Goal: Task Accomplishment & Management: Use online tool/utility

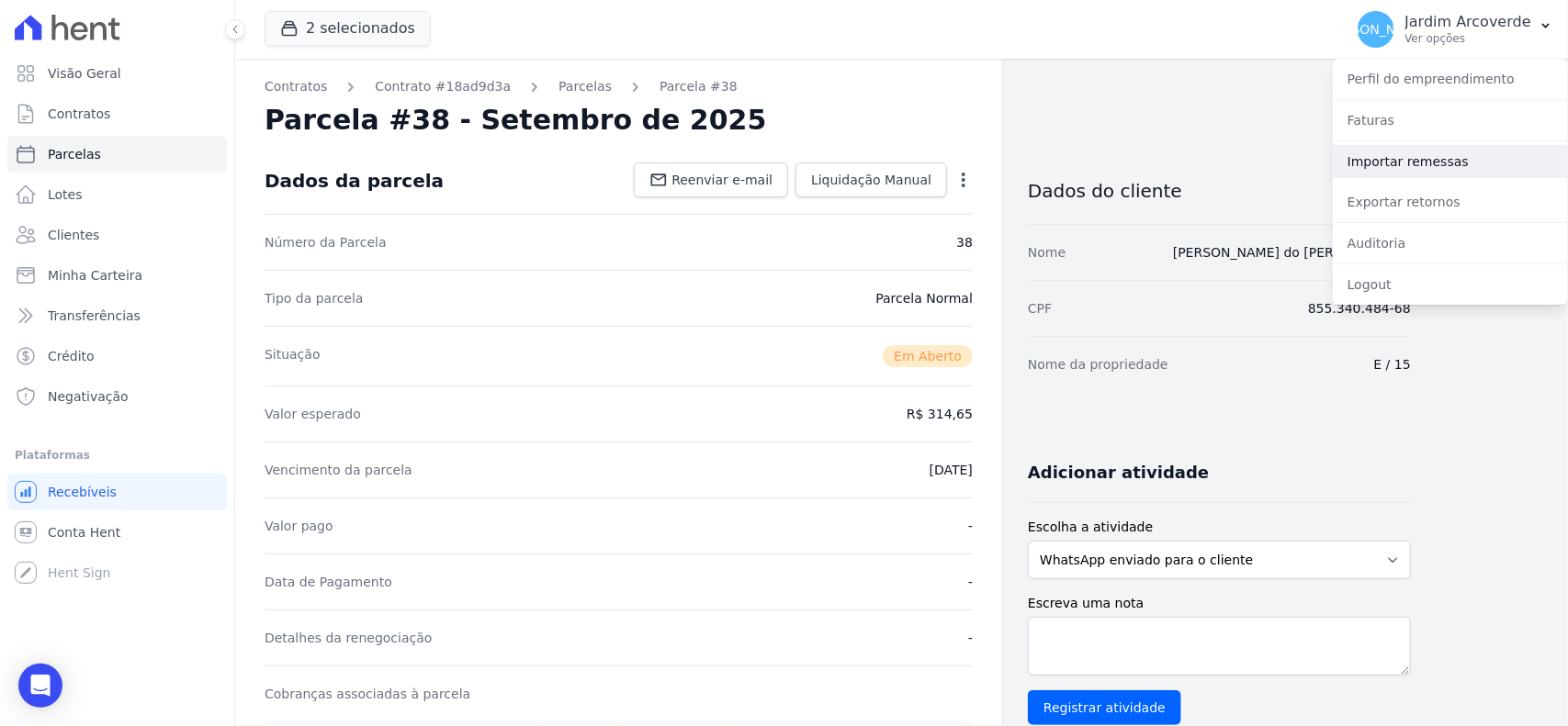
scroll to position [574, 0]
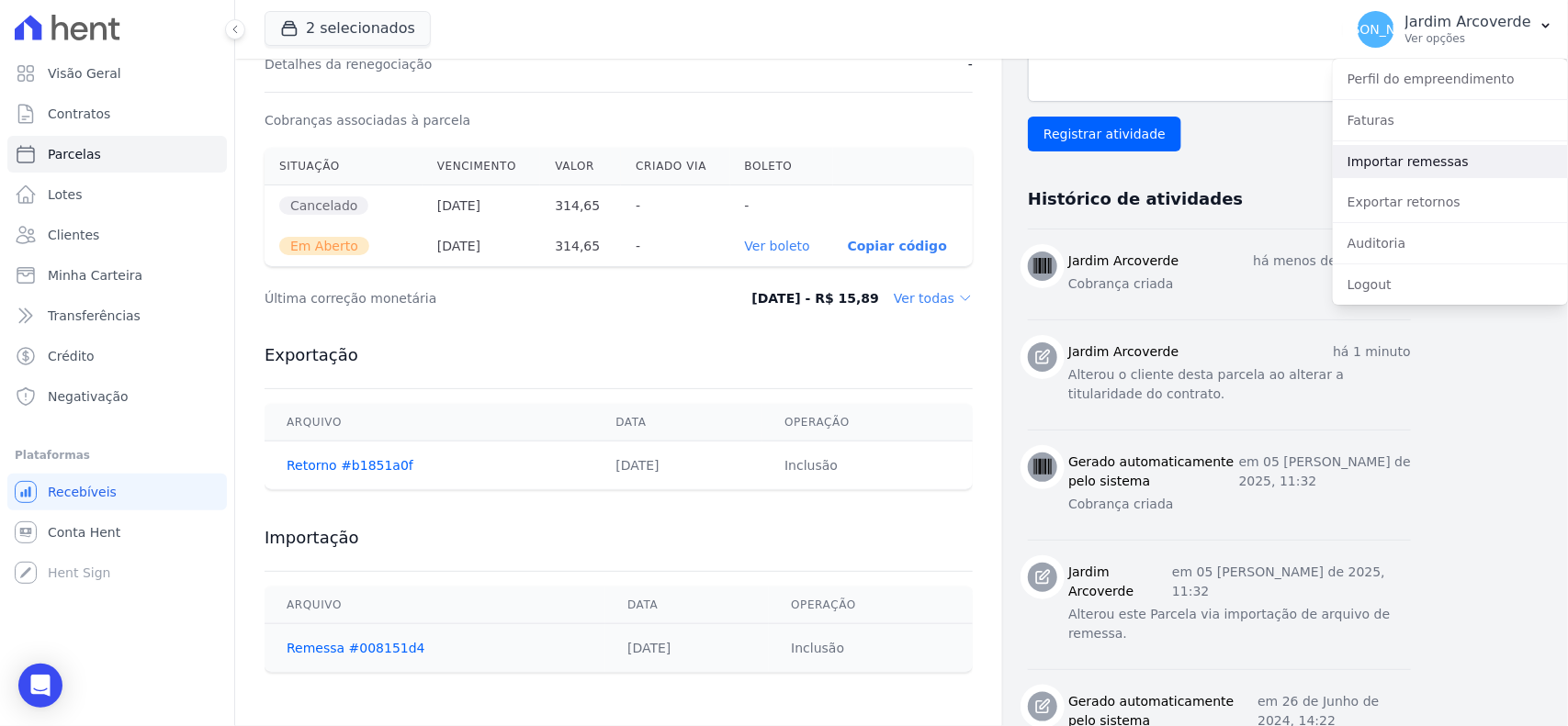
click at [1453, 158] on link "Importar remessas" at bounding box center [1450, 161] width 235 height 33
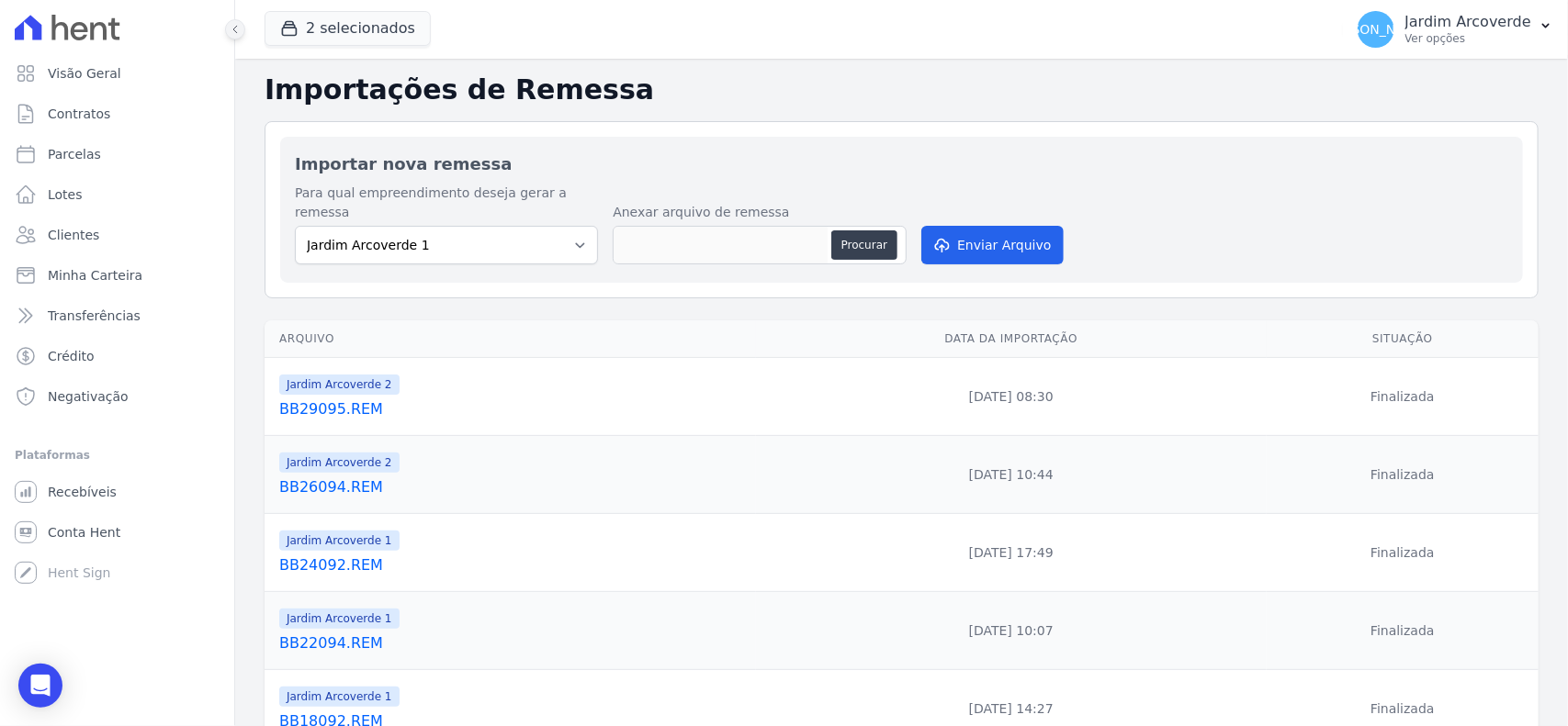
click at [240, 27] on icon at bounding box center [235, 29] width 11 height 11
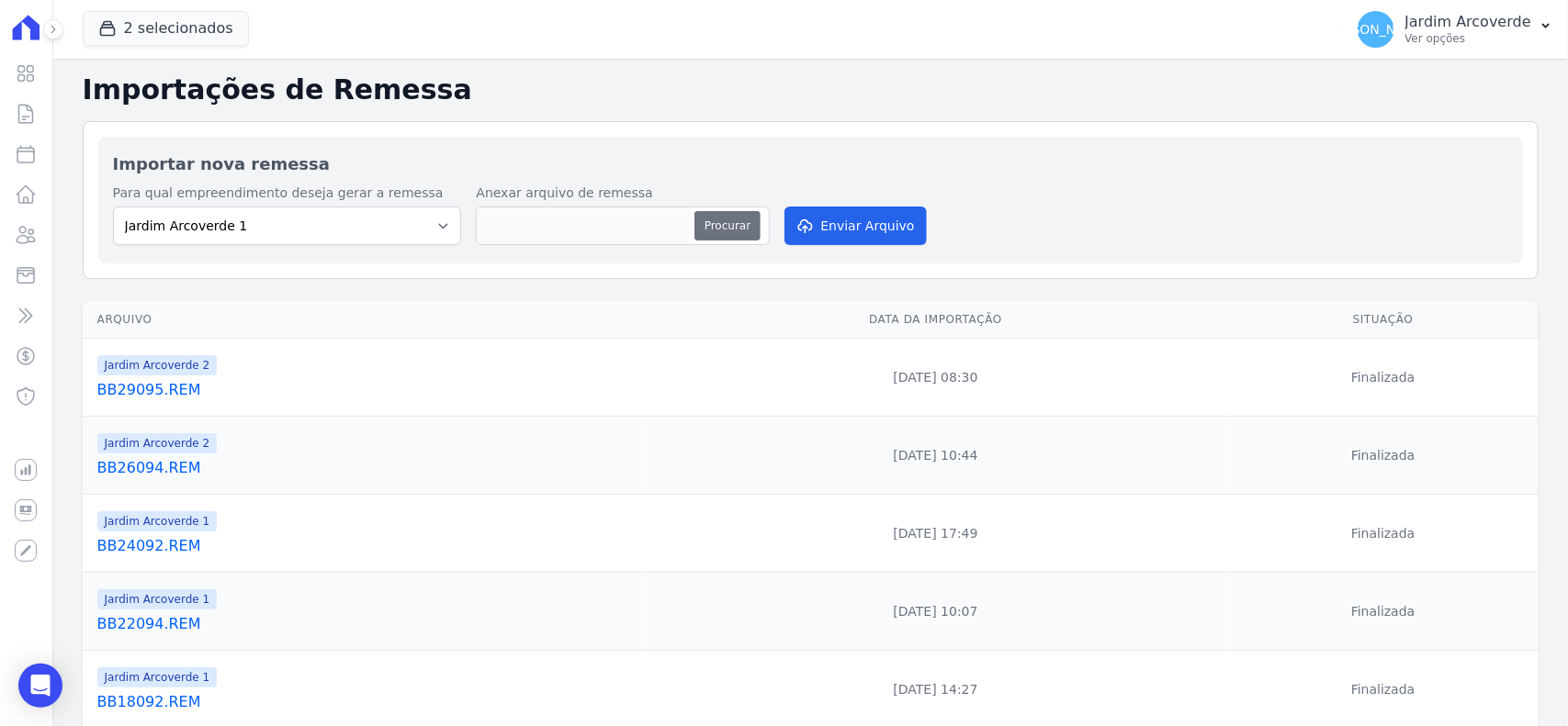
click at [737, 221] on button "Procurar" at bounding box center [727, 225] width 66 height 29
type input "BB30094.REM"
click at [842, 222] on button "Enviar Arquivo" at bounding box center [856, 225] width 142 height 39
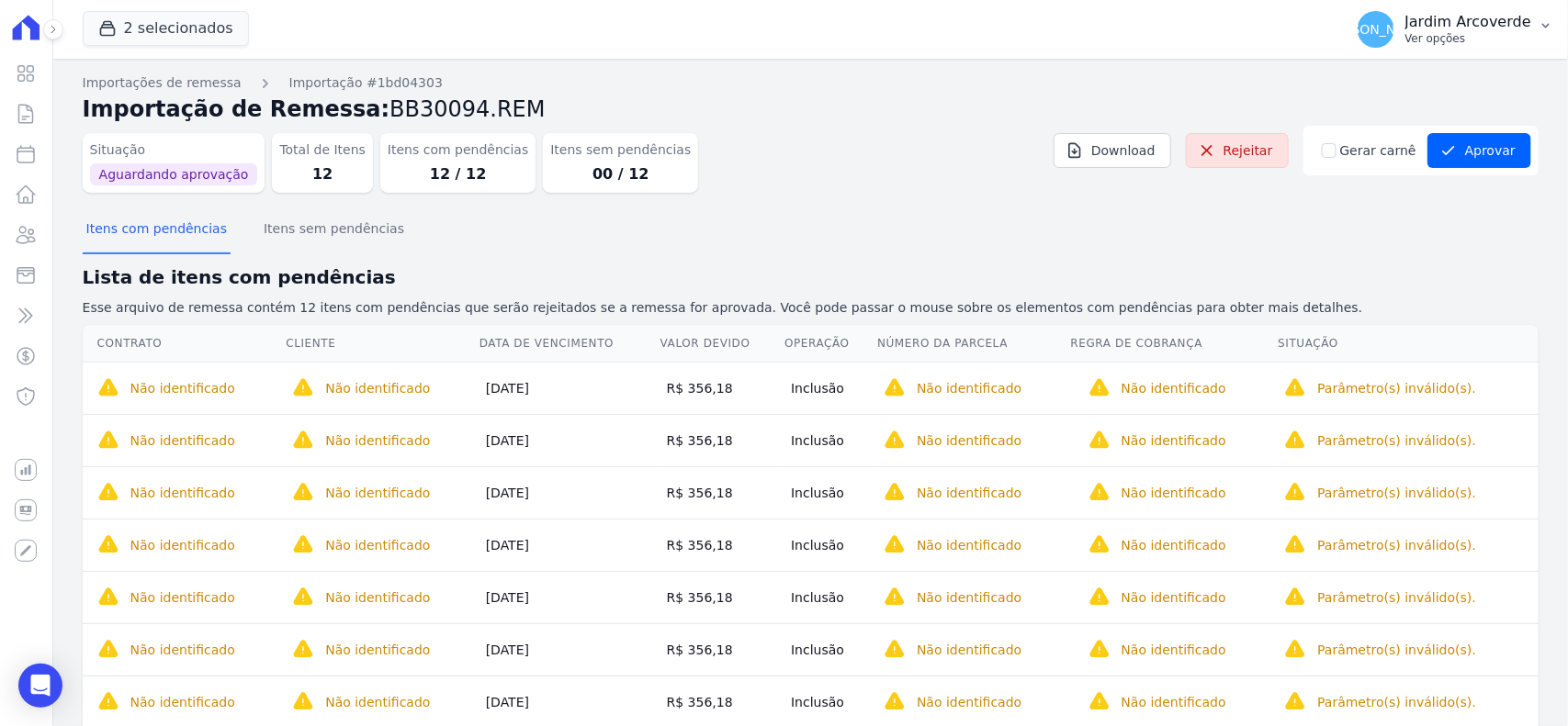
click at [1461, 51] on button "[PERSON_NAME][GEOGRAPHIC_DATA] Ver opções" at bounding box center [1456, 29] width 225 height 52
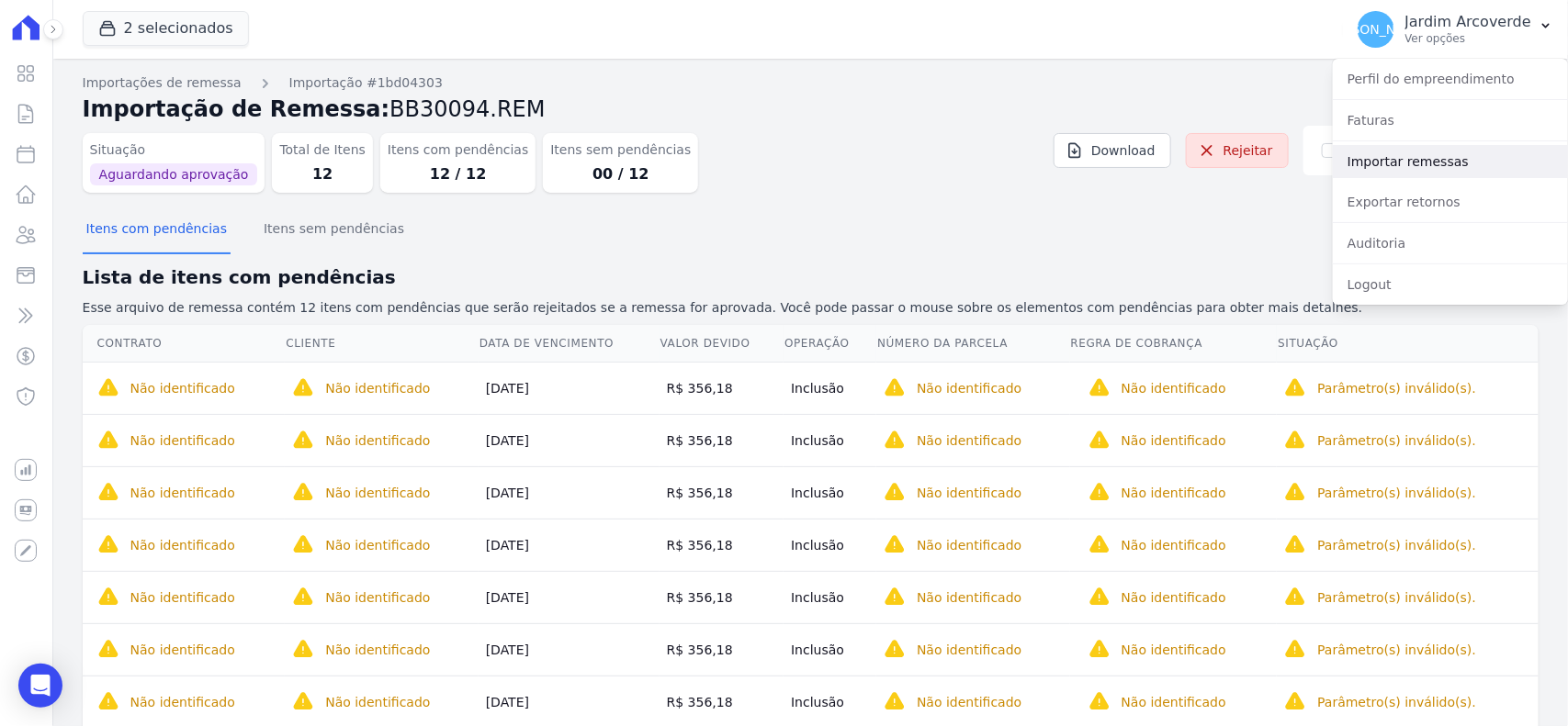
click at [1438, 154] on link "Importar remessas" at bounding box center [1450, 161] width 235 height 33
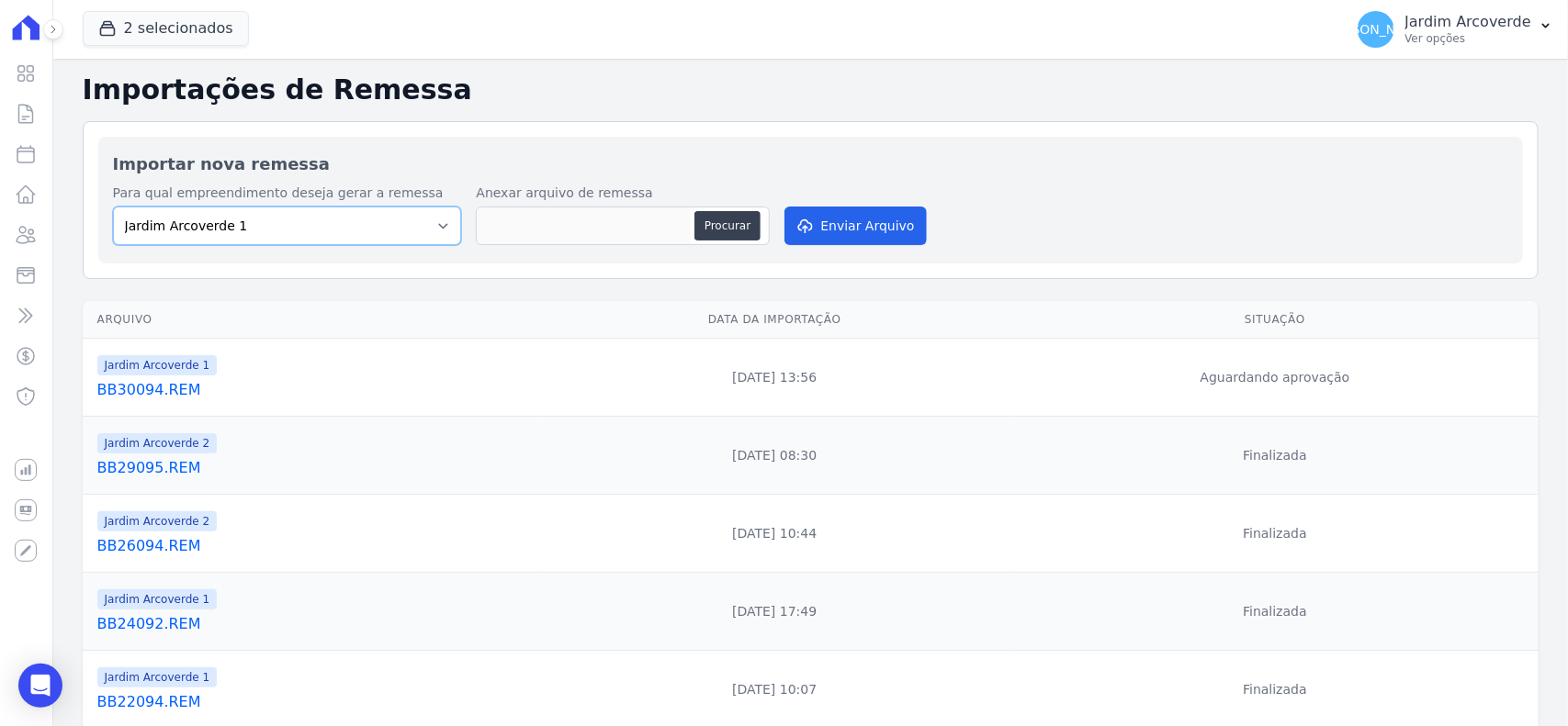
drag, startPoint x: 190, startPoint y: 226, endPoint x: 237, endPoint y: 243, distance: 50.0
click at [190, 226] on select "Jardim Arcoverde 1 Jardim Arcoverde 2" at bounding box center [288, 225] width 349 height 39
select select "4fa78839-2c34-4f71-8278-51da0fd48ff7"
click at [113, 206] on select "Jardim Arcoverde 1 Jardim Arcoverde 2" at bounding box center [288, 225] width 349 height 39
click at [759, 228] on div "Procurar" at bounding box center [730, 225] width 72 height 29
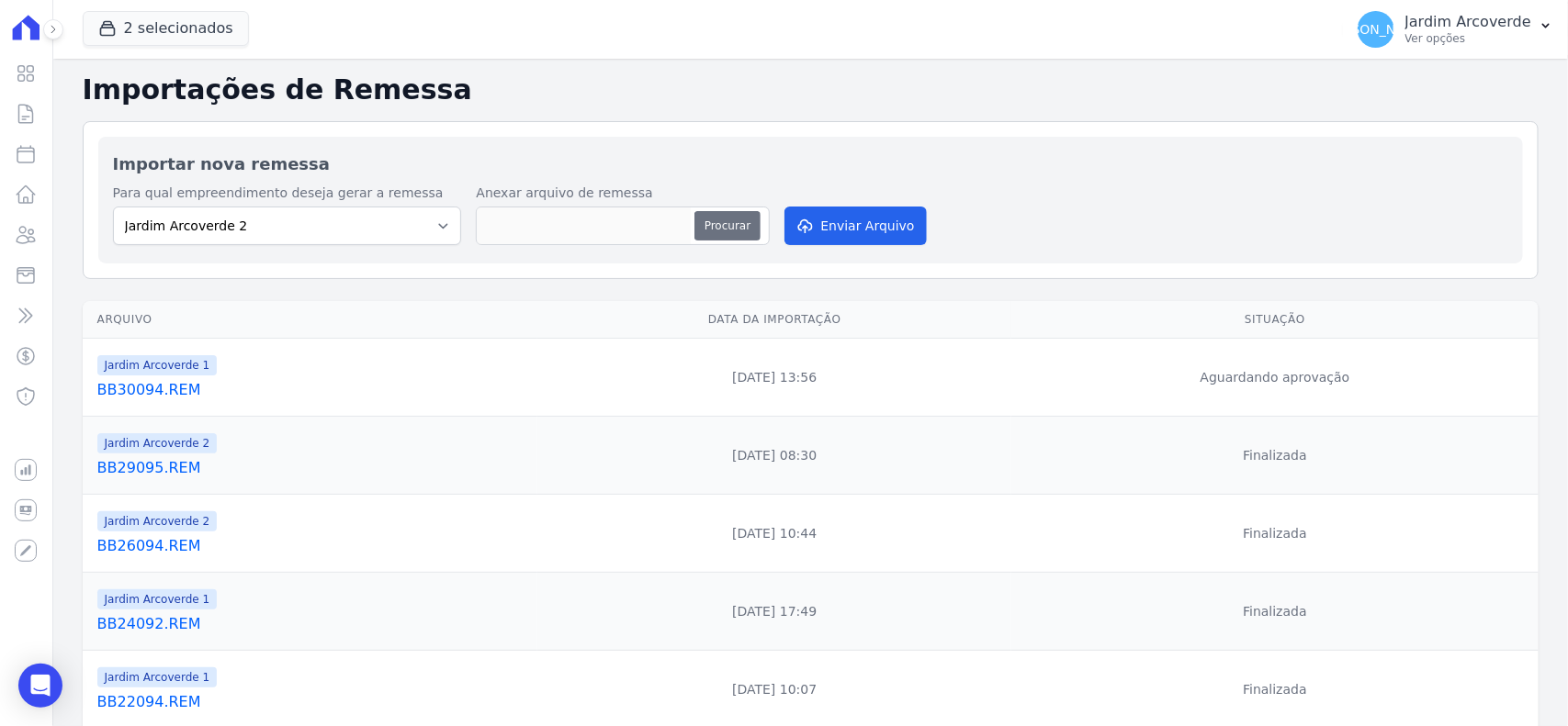
click at [735, 222] on button "Procurar" at bounding box center [727, 225] width 66 height 29
type input "BB30094.REM"
click at [870, 228] on button "Enviar Arquivo" at bounding box center [856, 225] width 142 height 39
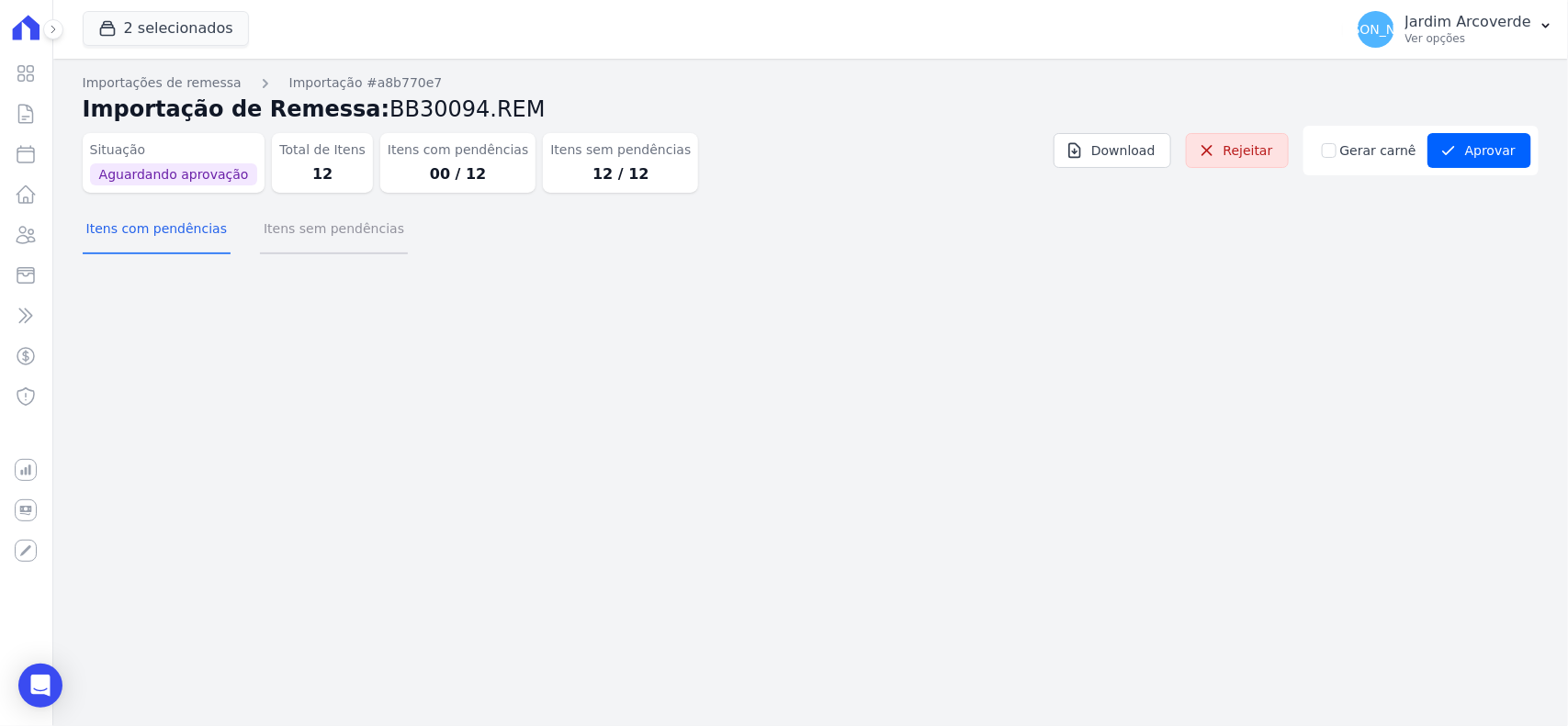
click at [282, 226] on button "Itens sem pendências" at bounding box center [334, 230] width 148 height 48
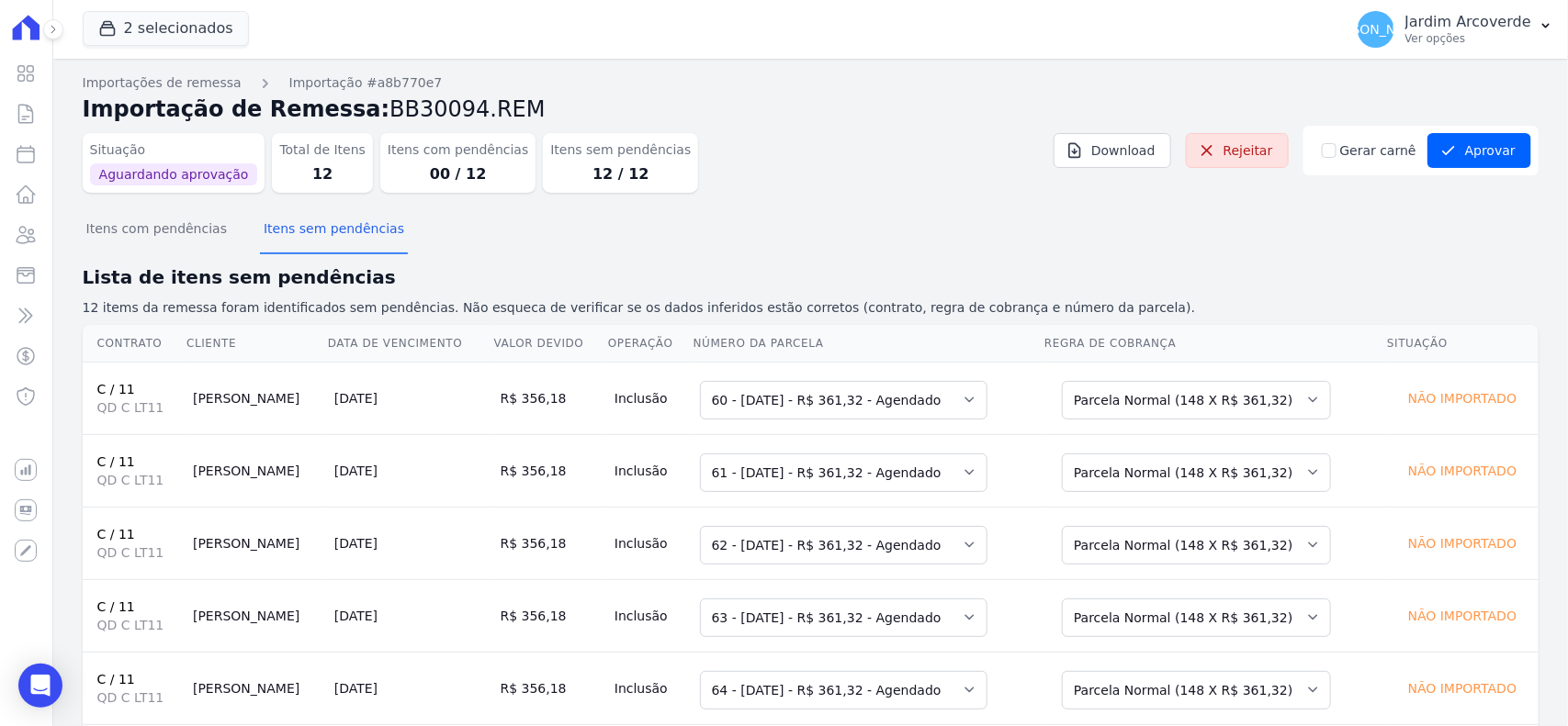
click at [1325, 138] on div "Gerar carnê Aprovar" at bounding box center [1421, 150] width 235 height 50
click at [1325, 153] on input "Gerar carnê" at bounding box center [1329, 151] width 15 height 15
checkbox input "true"
click at [1354, 204] on div "Situação Aguardando aprovação Total de Itens 12 Itens com pendências 00 / 12 It…" at bounding box center [811, 166] width 1457 height 82
click at [1459, 162] on button "Aprovar" at bounding box center [1479, 150] width 104 height 35
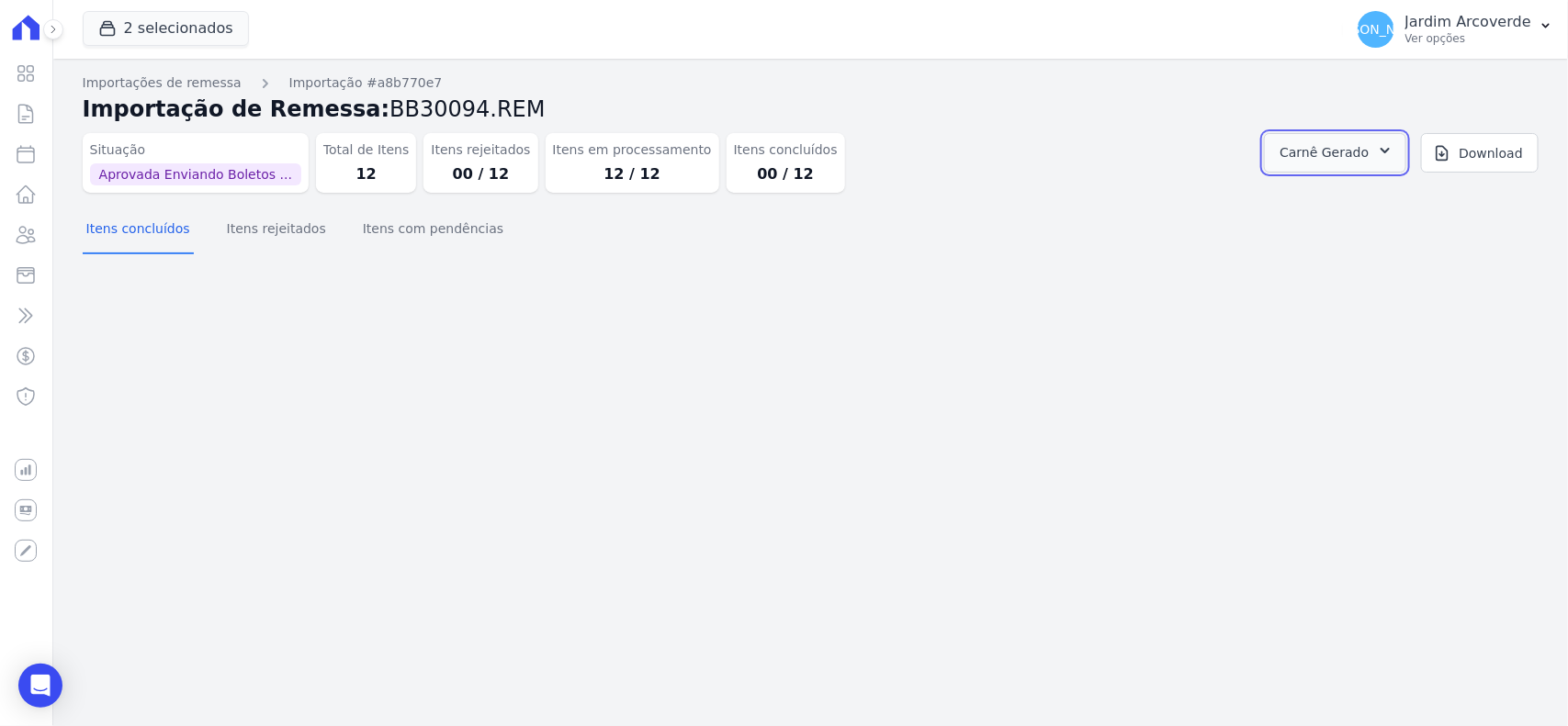
click at [1383, 160] on button "Carnê Gerado" at bounding box center [1335, 153] width 142 height 40
click at [1376, 203] on link "Abrir" at bounding box center [1367, 203] width 52 height 24
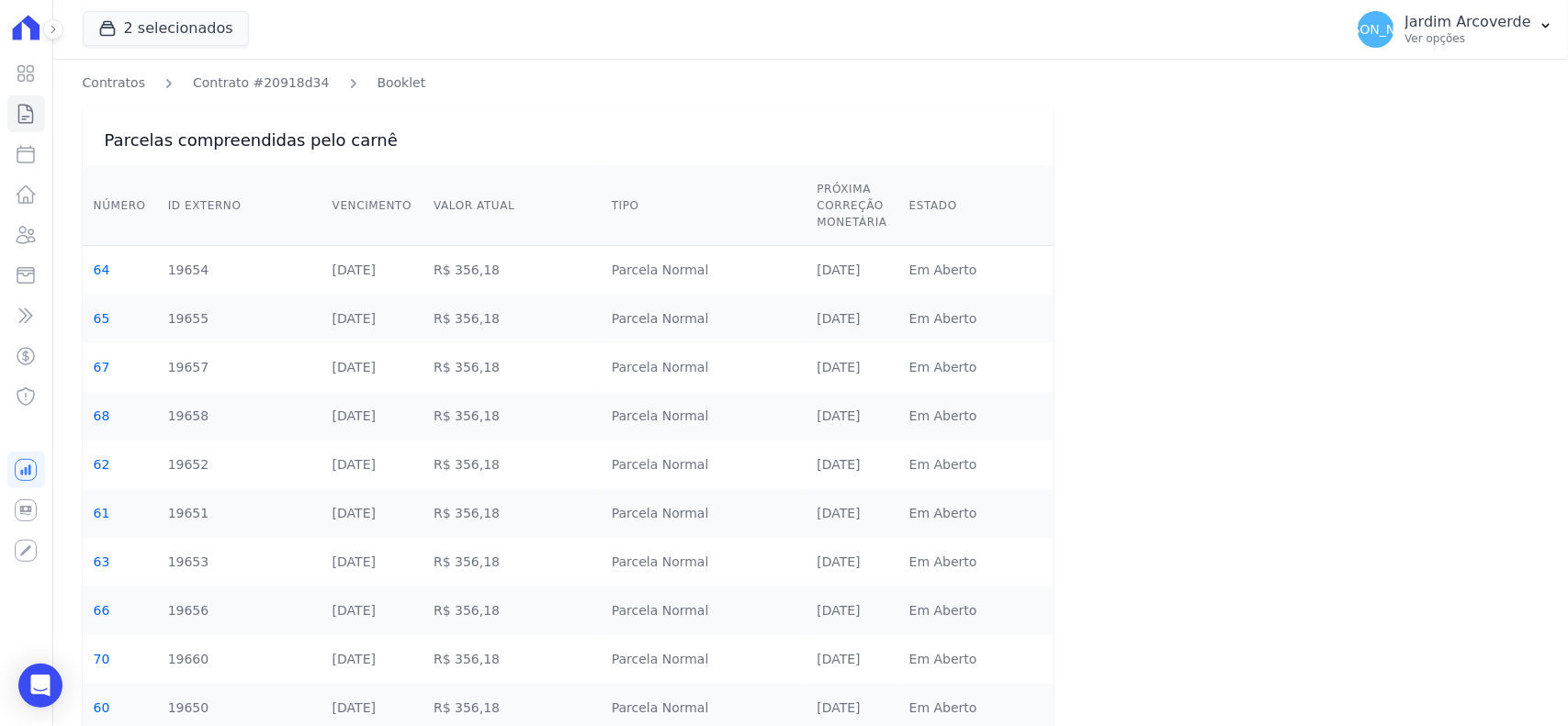
scroll to position [202, 0]
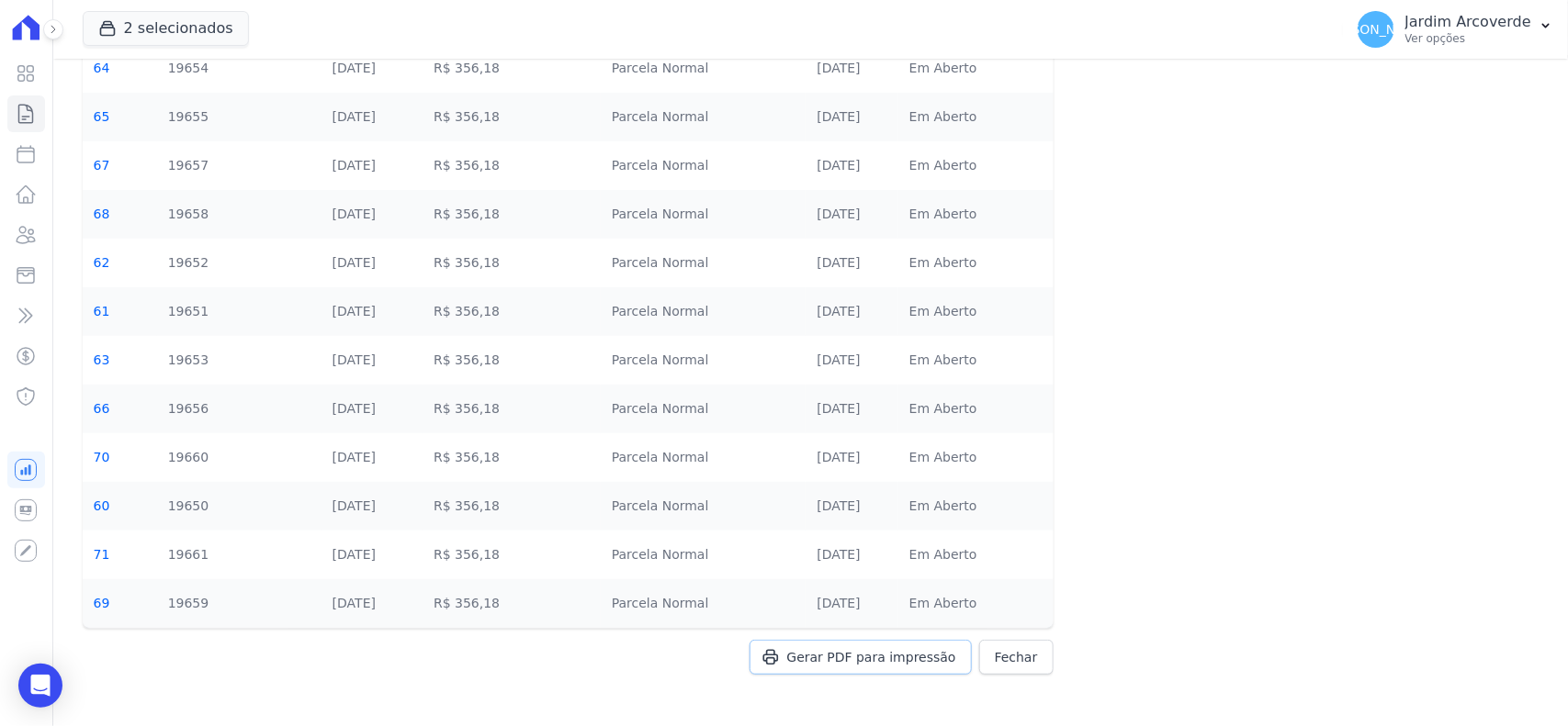
click at [898, 664] on span "Gerar PDF para impressão" at bounding box center [872, 657] width 169 height 18
click at [1508, 49] on button "[PERSON_NAME][GEOGRAPHIC_DATA] Ver opções" at bounding box center [1456, 29] width 225 height 52
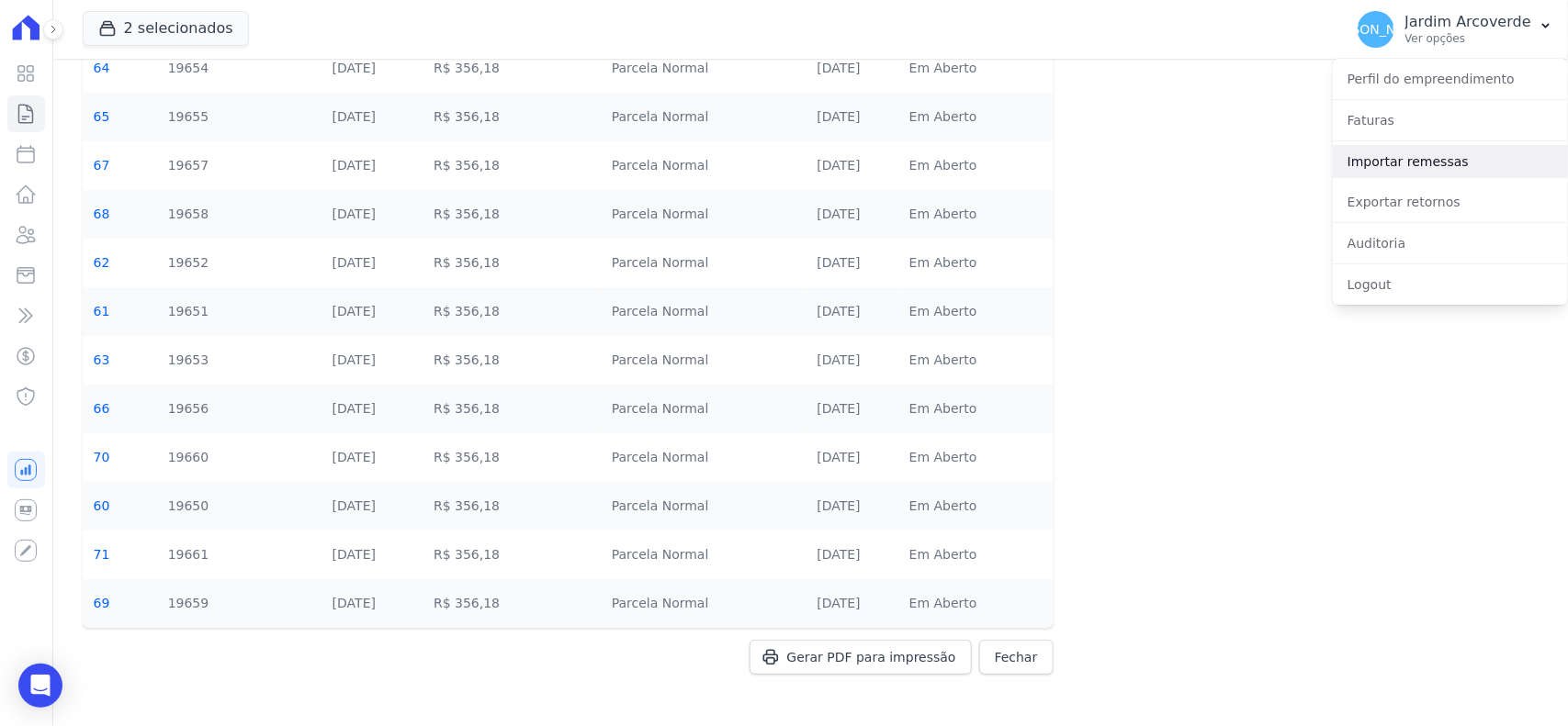
click at [1430, 150] on link "Importar remessas" at bounding box center [1450, 161] width 235 height 33
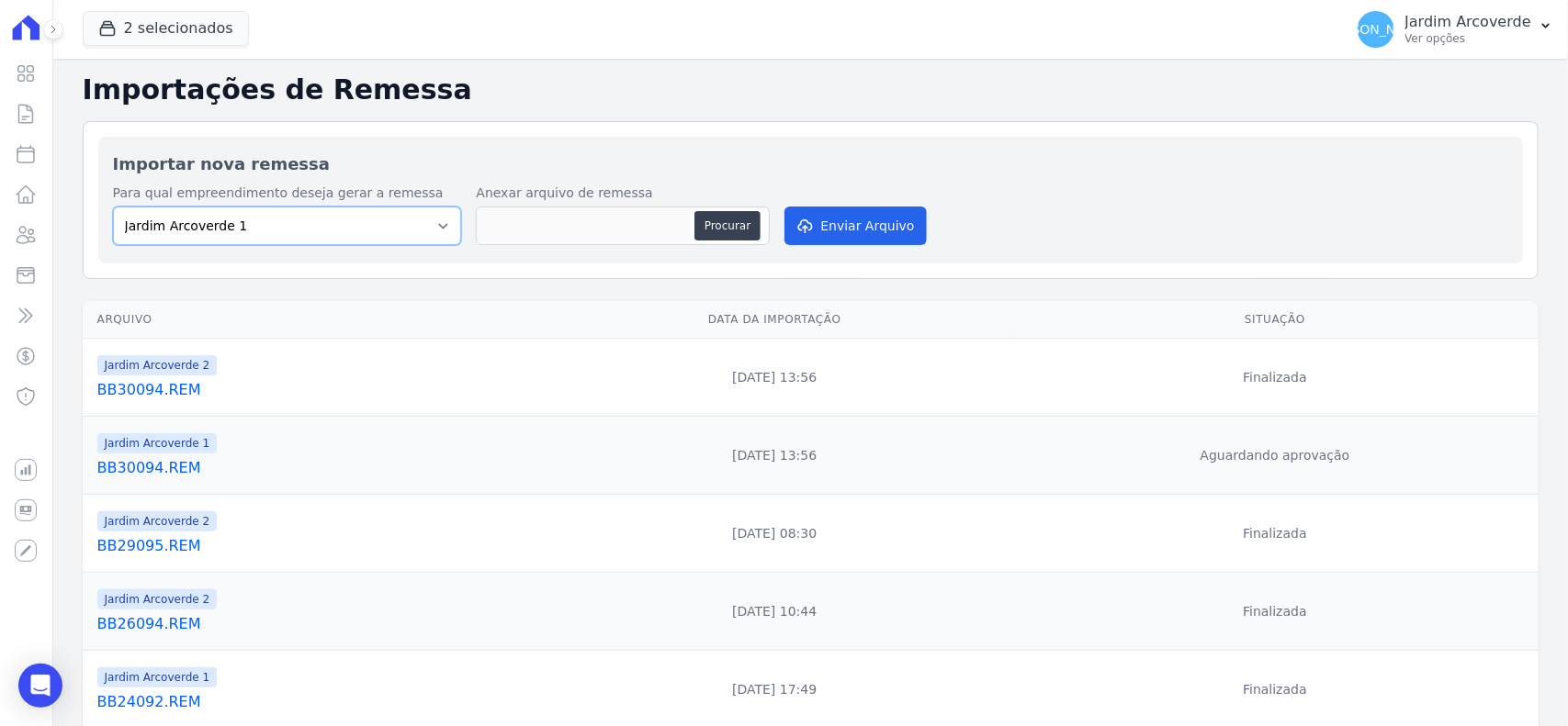
click at [352, 221] on select "Jardim Arcoverde 1 Jardim Arcoverde 2" at bounding box center [288, 225] width 349 height 39
select select "4fa78839-2c34-4f71-8278-51da0fd48ff7"
click at [113, 206] on select "Jardim Arcoverde 1 Jardim Arcoverde 2" at bounding box center [288, 225] width 349 height 39
click at [738, 234] on button "Procurar" at bounding box center [727, 225] width 66 height 29
type input "BB30095.REM"
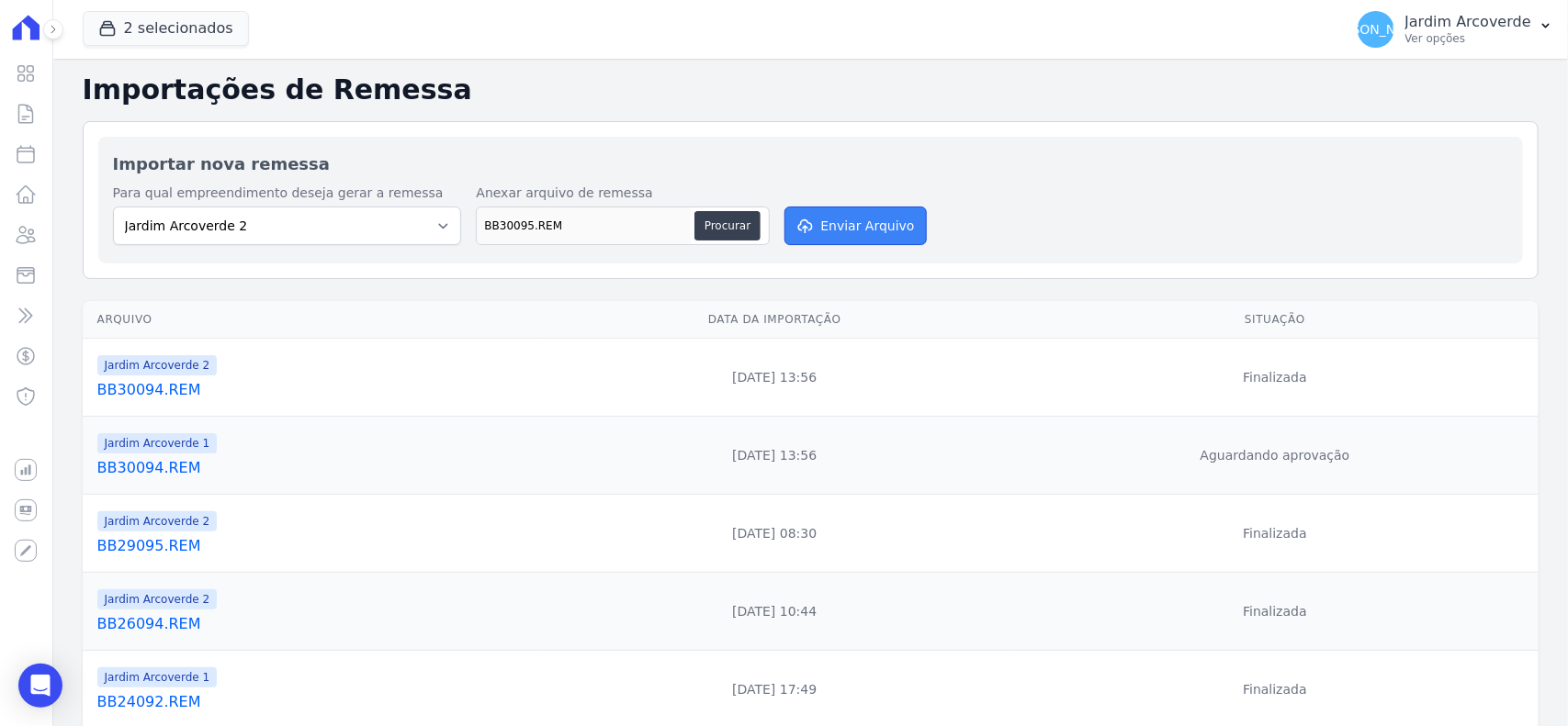
click at [829, 243] on button "Enviar Arquivo" at bounding box center [856, 225] width 142 height 39
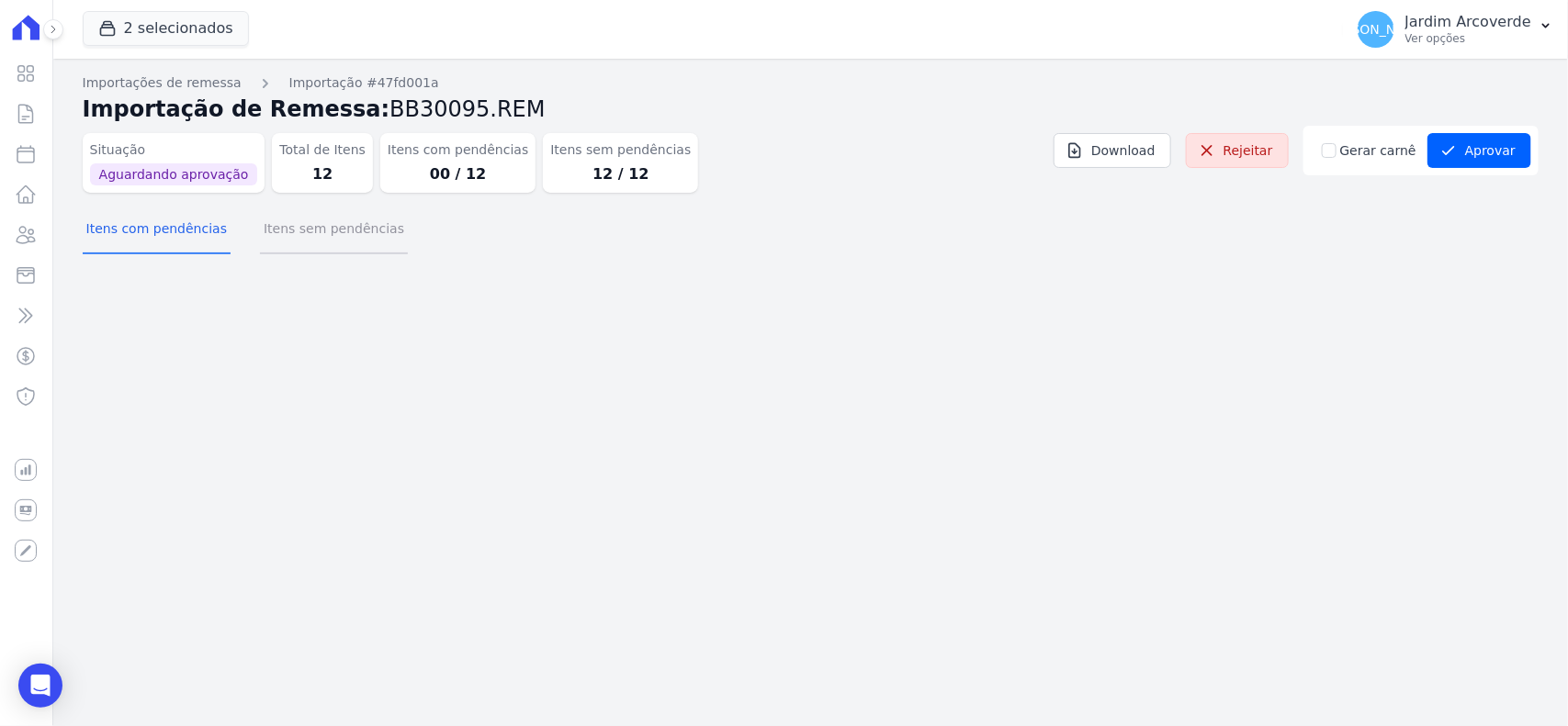
click at [294, 234] on button "Itens sem pendências" at bounding box center [334, 230] width 148 height 48
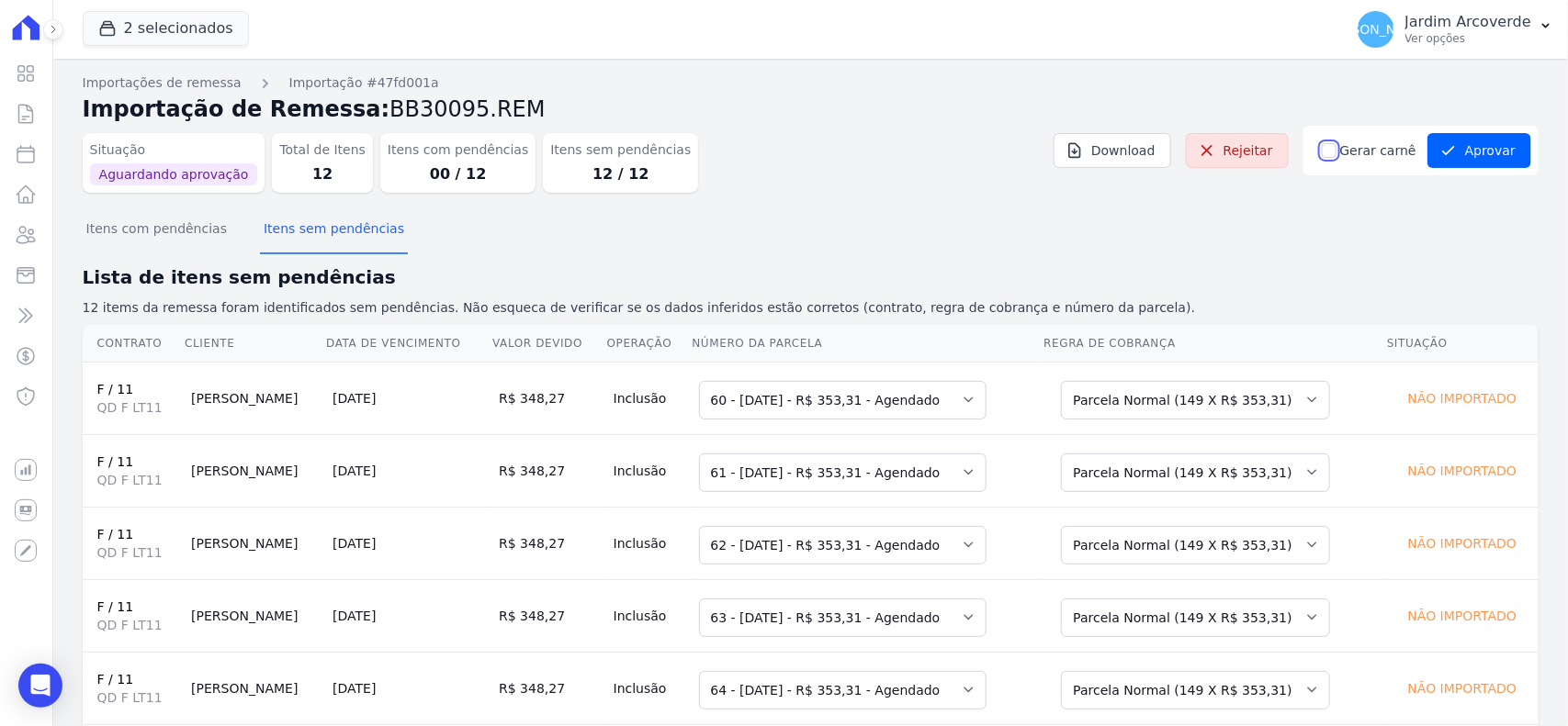
click at [1327, 144] on input "Gerar carnê" at bounding box center [1329, 151] width 15 height 15
checkbox input "true"
click at [1343, 206] on div "Situação Aguardando aprovação Total de Itens 12 Itens com pendências 00 / 12 It…" at bounding box center [811, 166] width 1457 height 82
click at [1423, 126] on div "Gerar carnê Aprovar" at bounding box center [1421, 150] width 235 height 50
click at [1450, 143] on button "Aprovar" at bounding box center [1479, 150] width 104 height 35
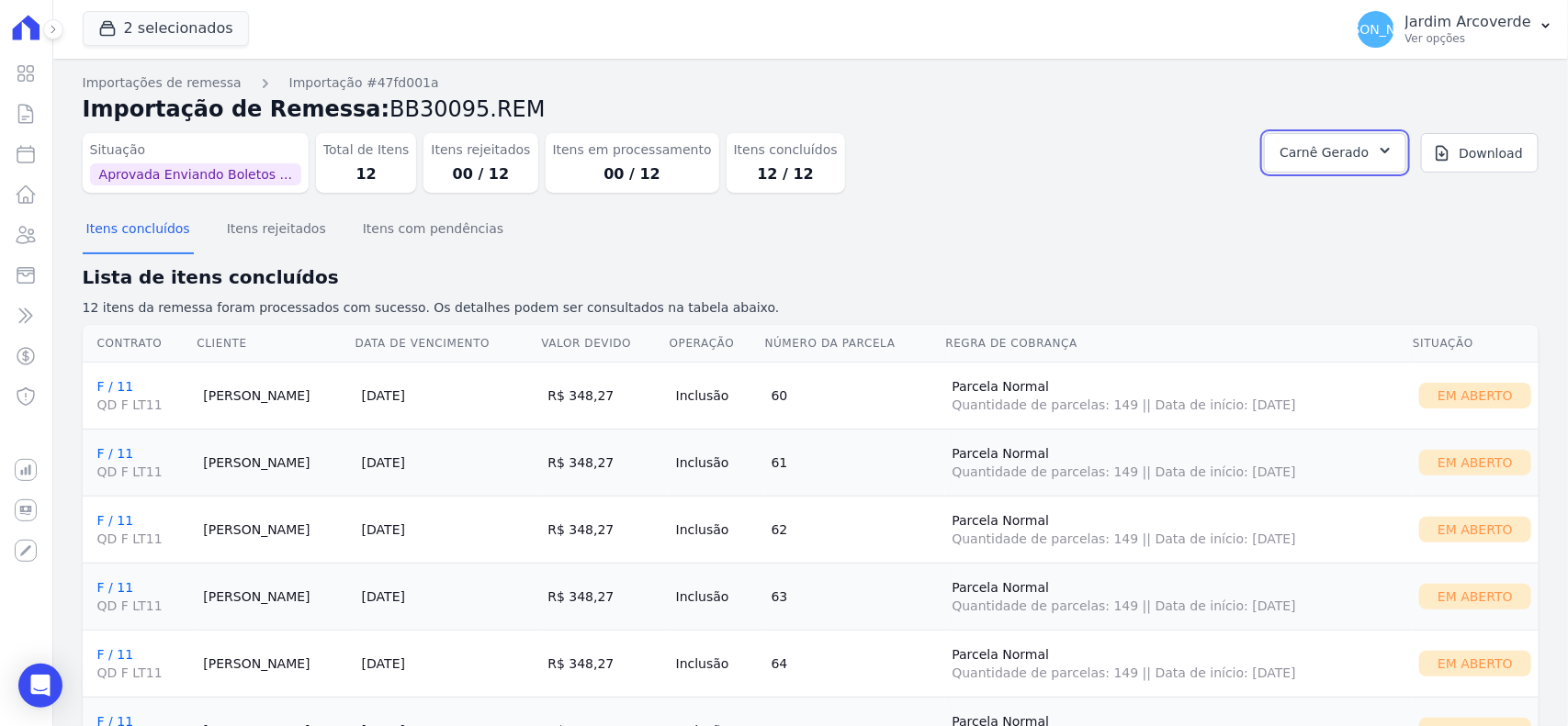
click at [1296, 166] on button "Carnê Gerado" at bounding box center [1335, 153] width 142 height 40
drag, startPoint x: 1357, startPoint y: 207, endPoint x: 1238, endPoint y: 227, distance: 120.7
click at [1357, 207] on link "Abrir" at bounding box center [1367, 203] width 52 height 24
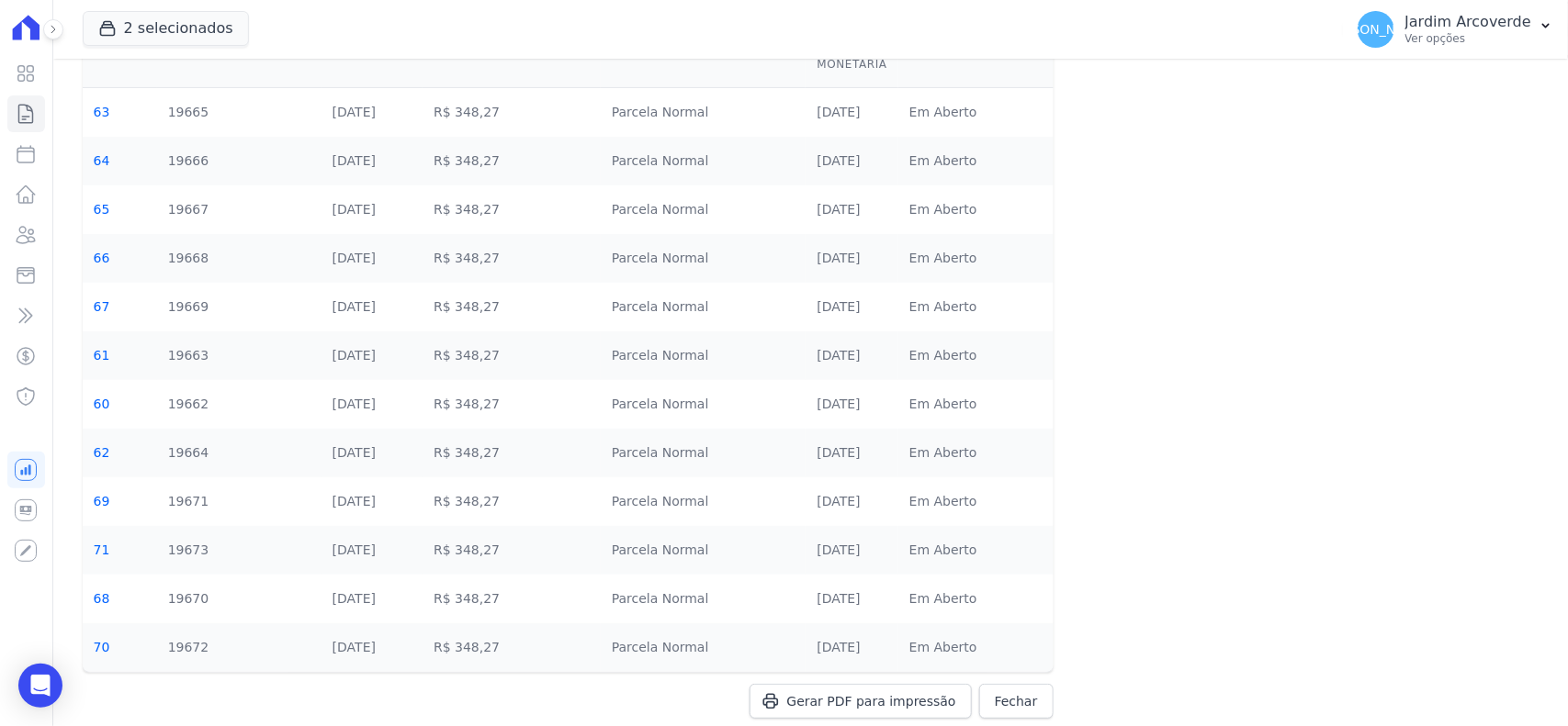
scroll to position [202, 0]
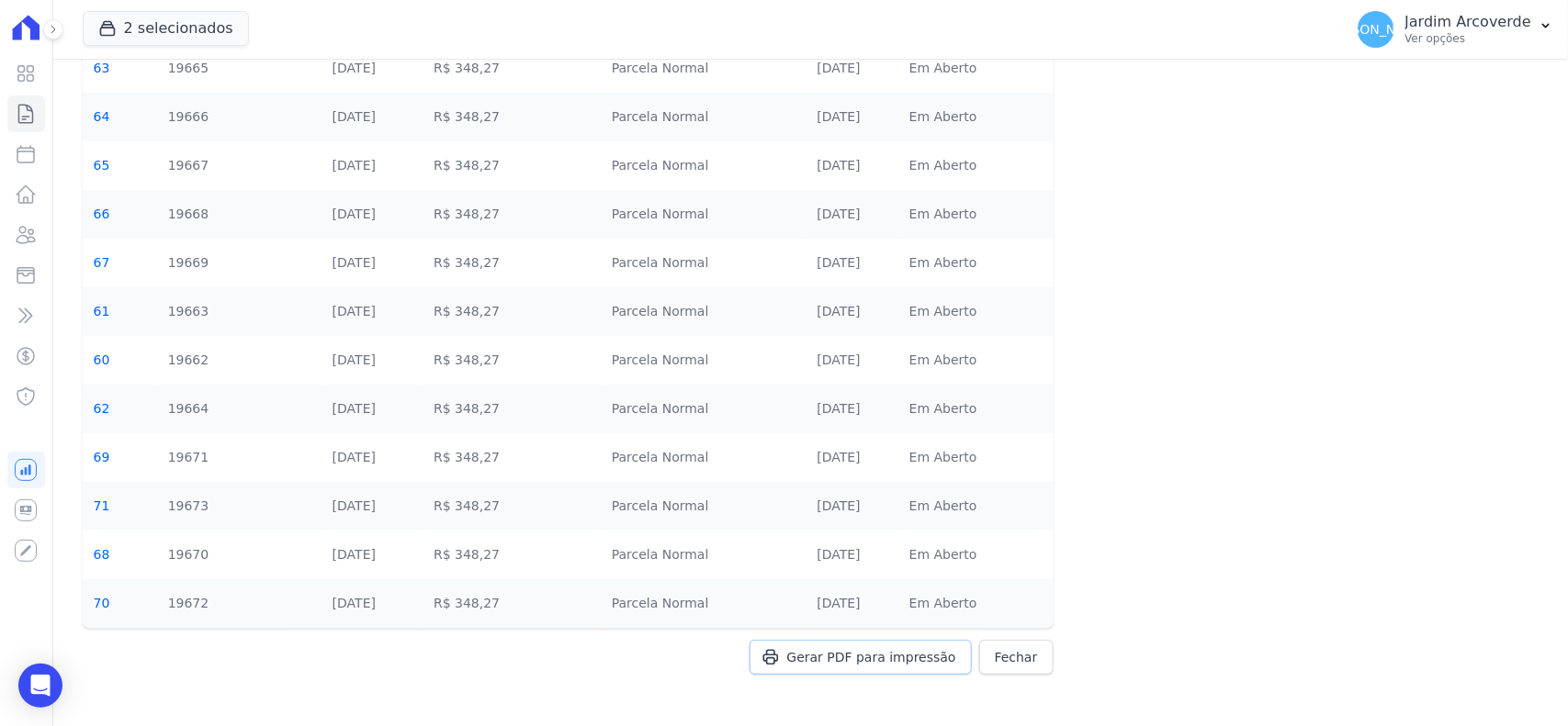
click at [894, 658] on span "Gerar PDF para impressão" at bounding box center [872, 657] width 169 height 18
click at [1465, 46] on div "JA Jardim Arcoverde Ver opções" at bounding box center [1444, 29] width 174 height 37
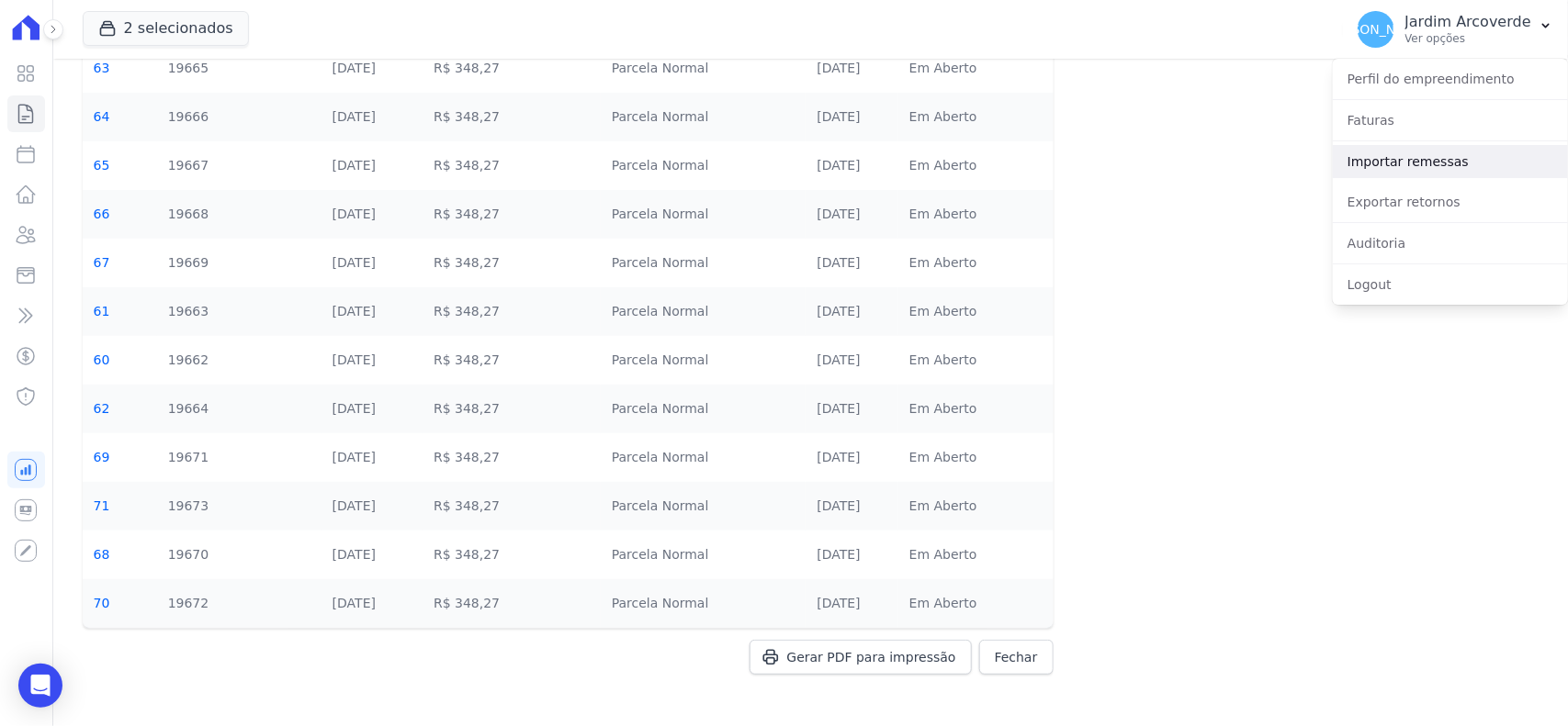
click at [1517, 168] on link "Importar remessas" at bounding box center [1450, 161] width 235 height 33
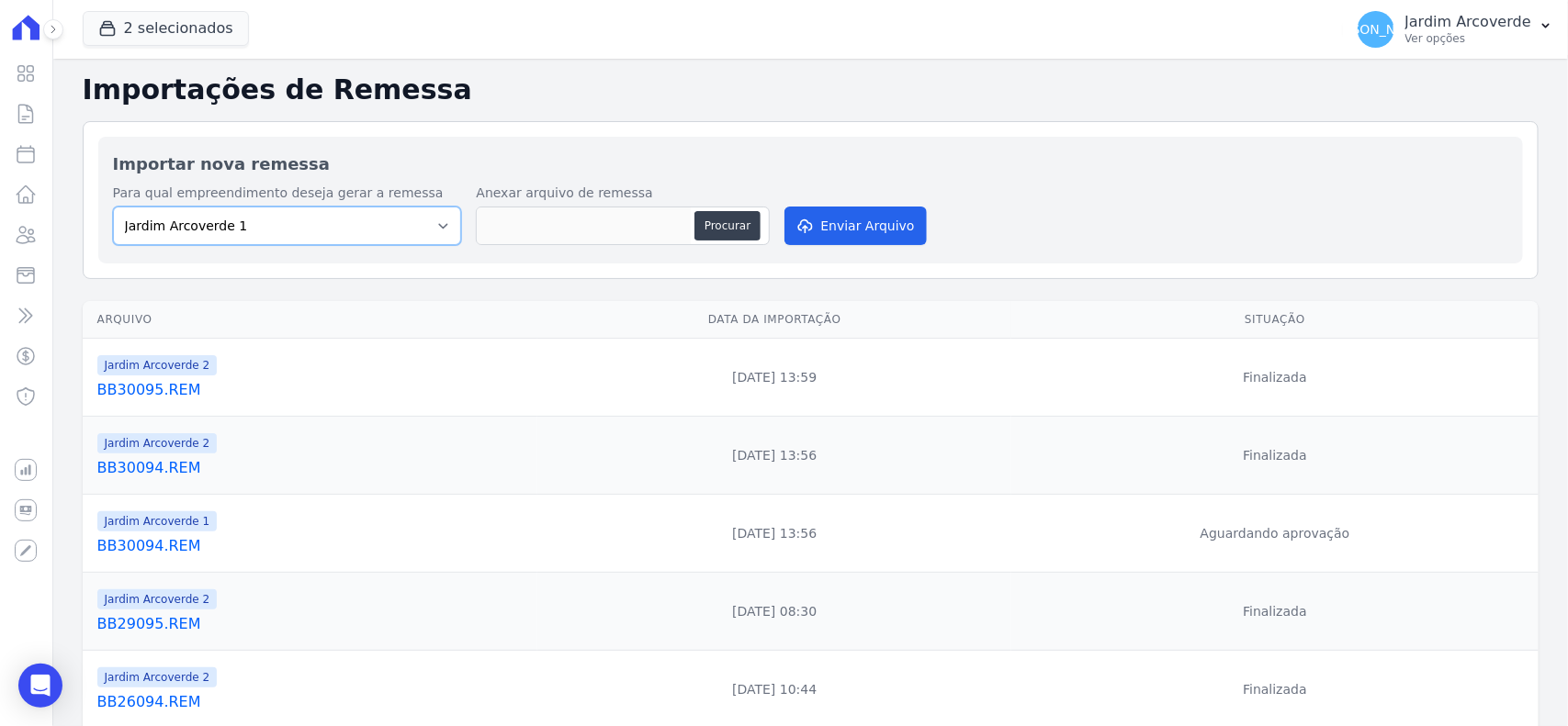
click at [377, 227] on select "Jardim Arcoverde 1 Jardim Arcoverde 2" at bounding box center [288, 225] width 349 height 39
select select "4fa78839-2c34-4f71-8278-51da0fd48ff7"
click at [113, 206] on select "Jardim Arcoverde 1 Jardim Arcoverde 2" at bounding box center [288, 225] width 349 height 39
click at [751, 217] on button "Procurar" at bounding box center [727, 225] width 66 height 29
type input "BB30096.REM"
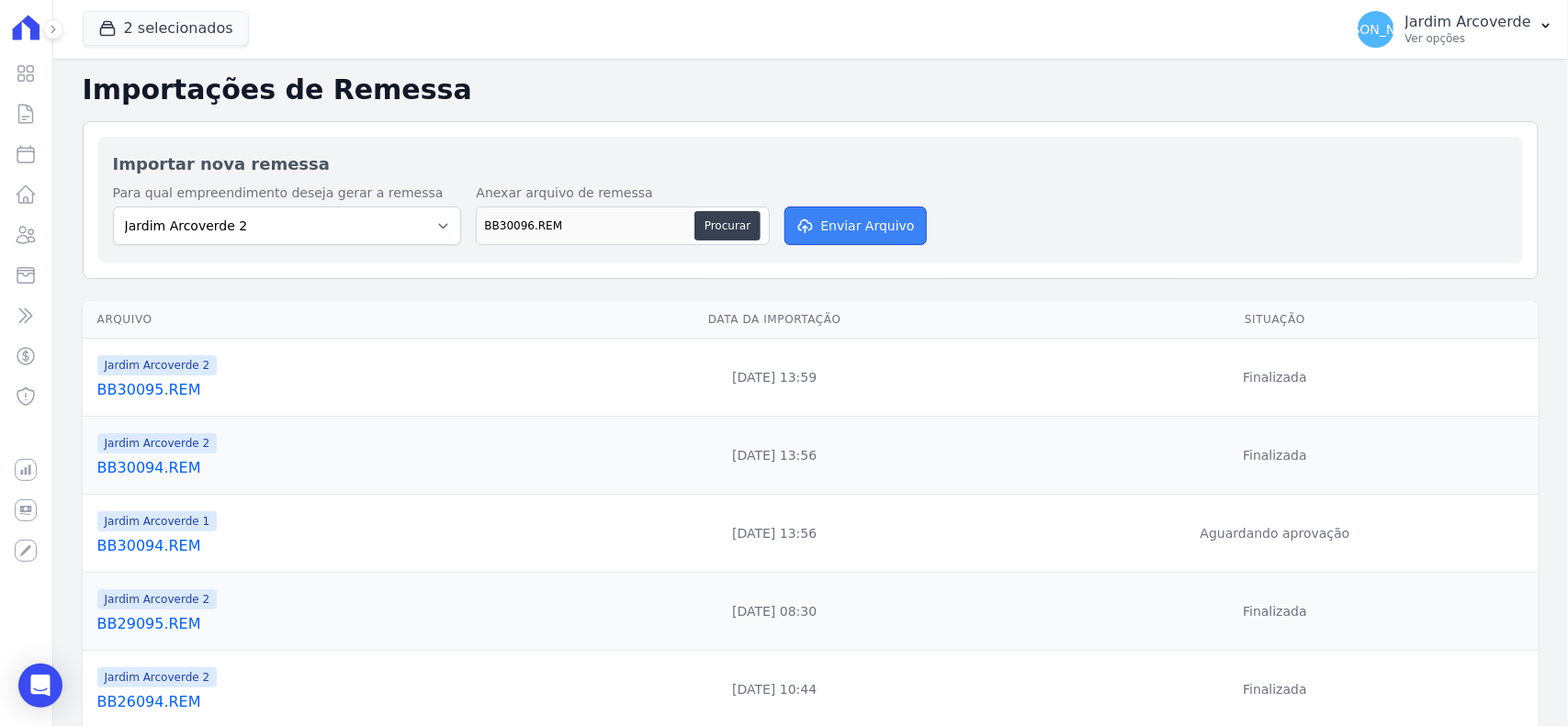
click at [816, 229] on button "Enviar Arquivo" at bounding box center [856, 225] width 142 height 39
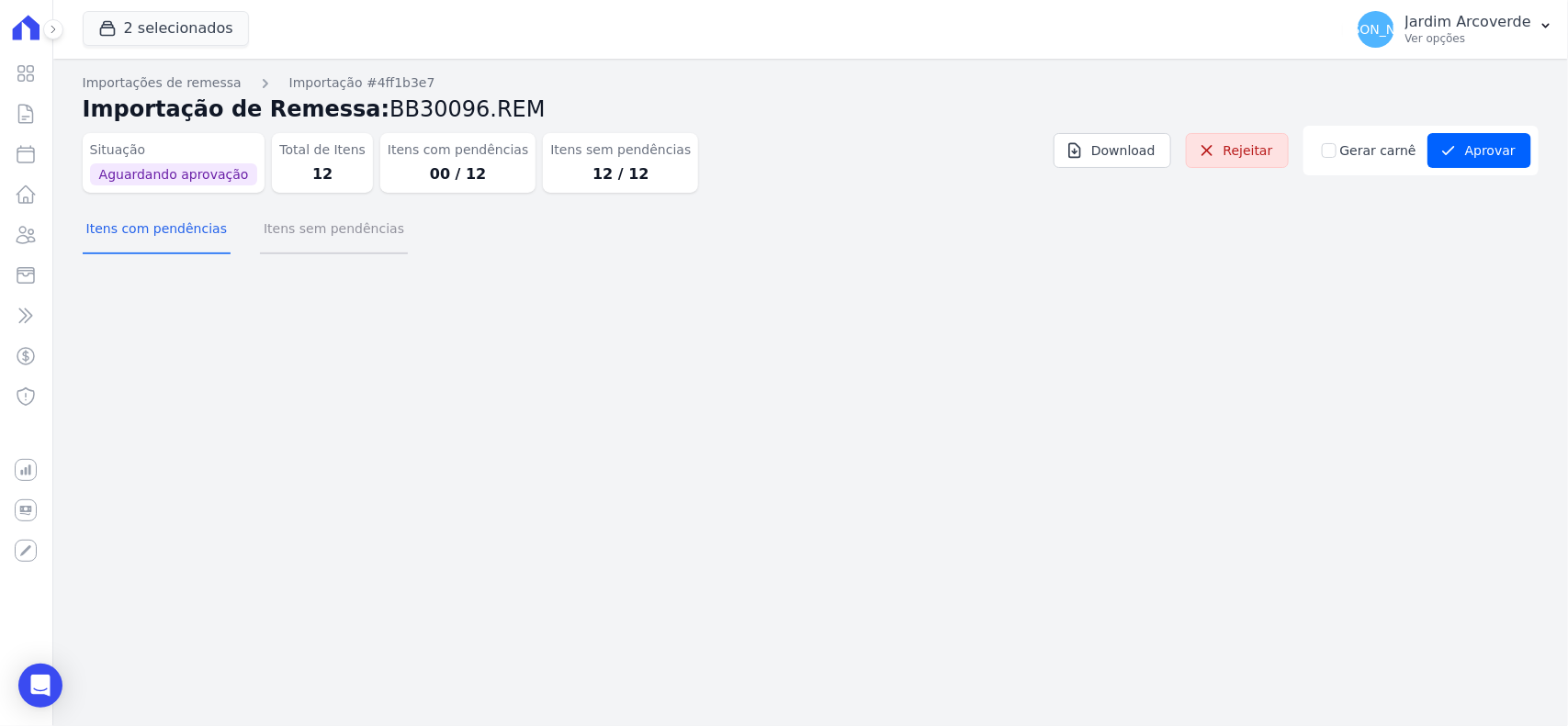
click at [355, 248] on button "Itens sem pendências" at bounding box center [334, 230] width 148 height 48
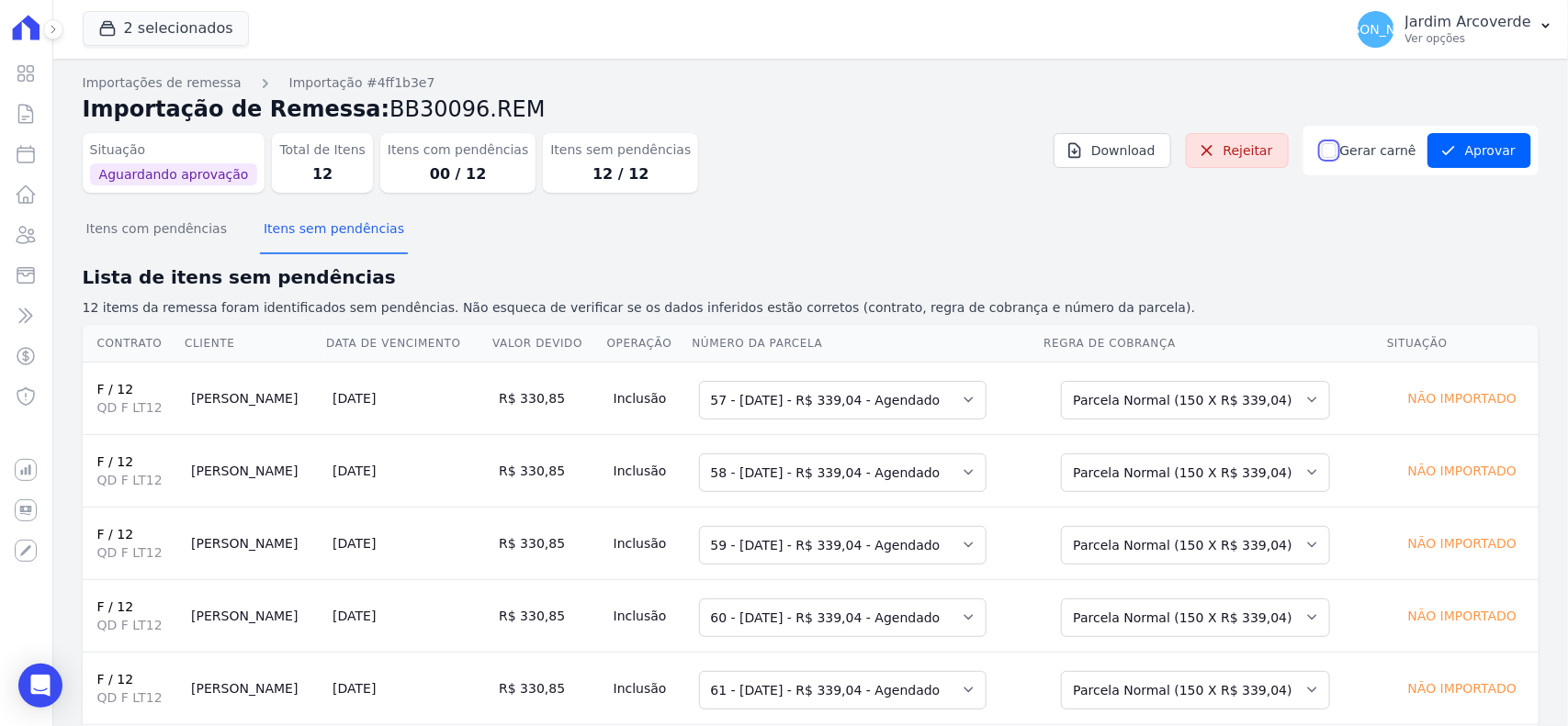
click at [1329, 155] on input "Gerar carnê" at bounding box center [1329, 151] width 15 height 15
checkbox input "true"
click at [1303, 278] on h2 "Lista de itens sem pendências" at bounding box center [811, 277] width 1457 height 27
click at [1480, 155] on button "Aprovar" at bounding box center [1479, 150] width 104 height 35
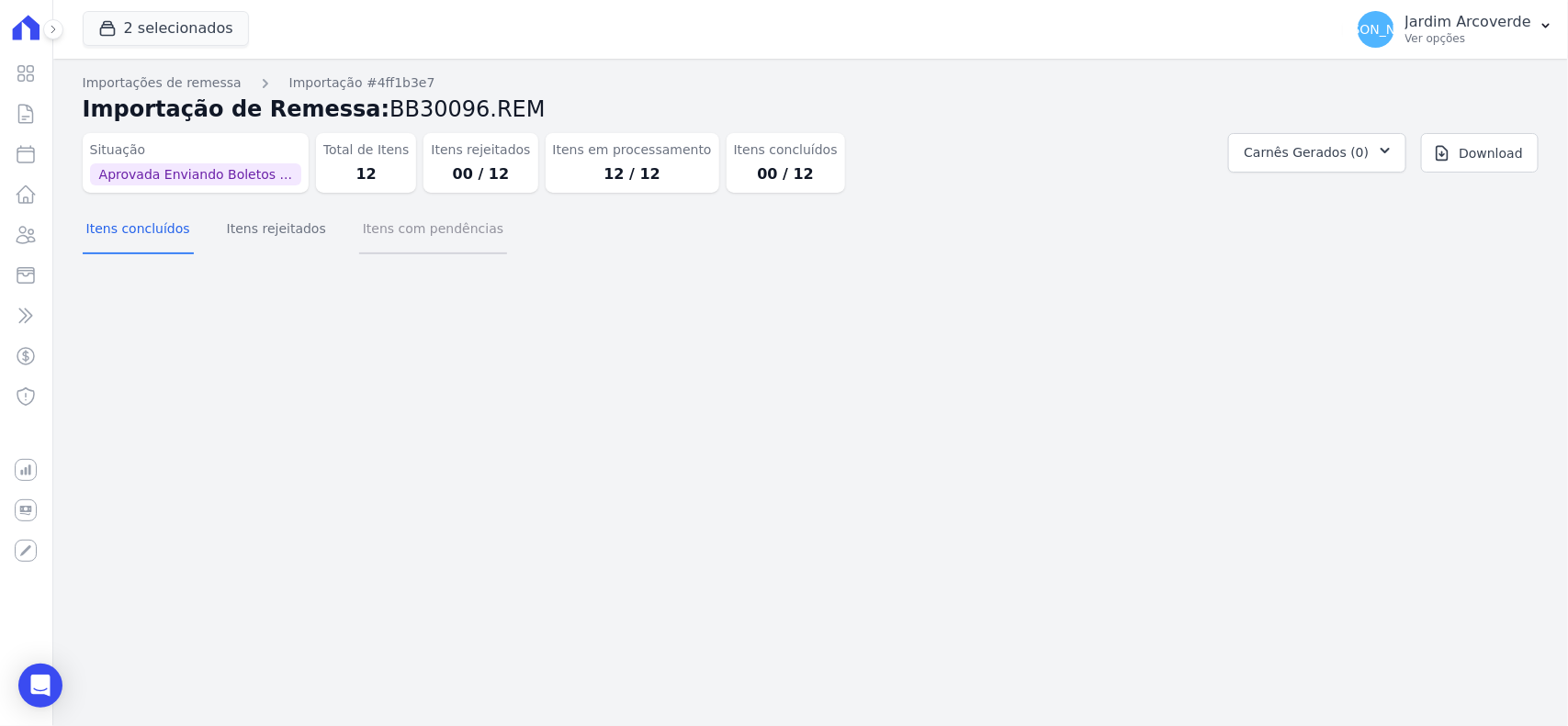
click at [457, 246] on button "Itens com pendências" at bounding box center [433, 230] width 148 height 48
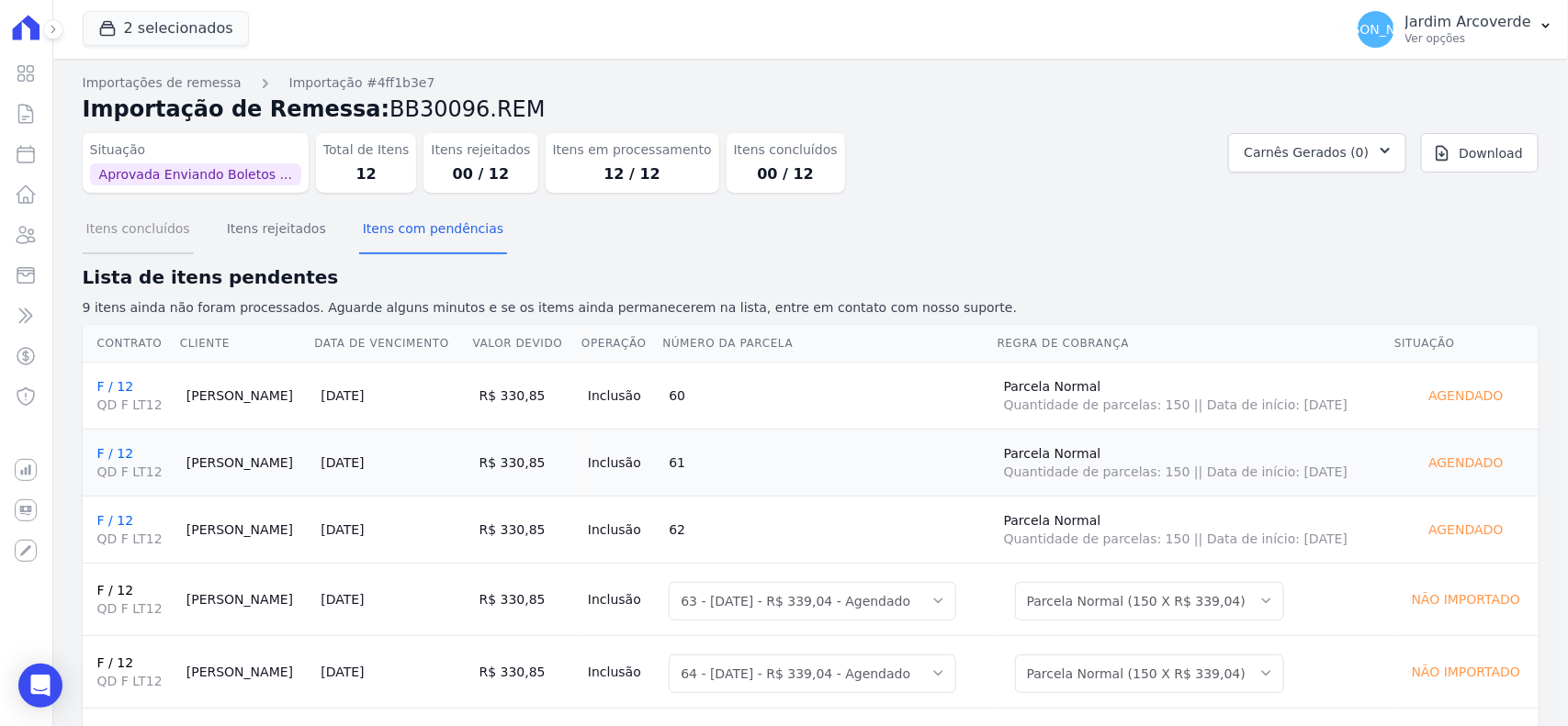
click at [158, 227] on button "Itens concluídos" at bounding box center [139, 230] width 111 height 48
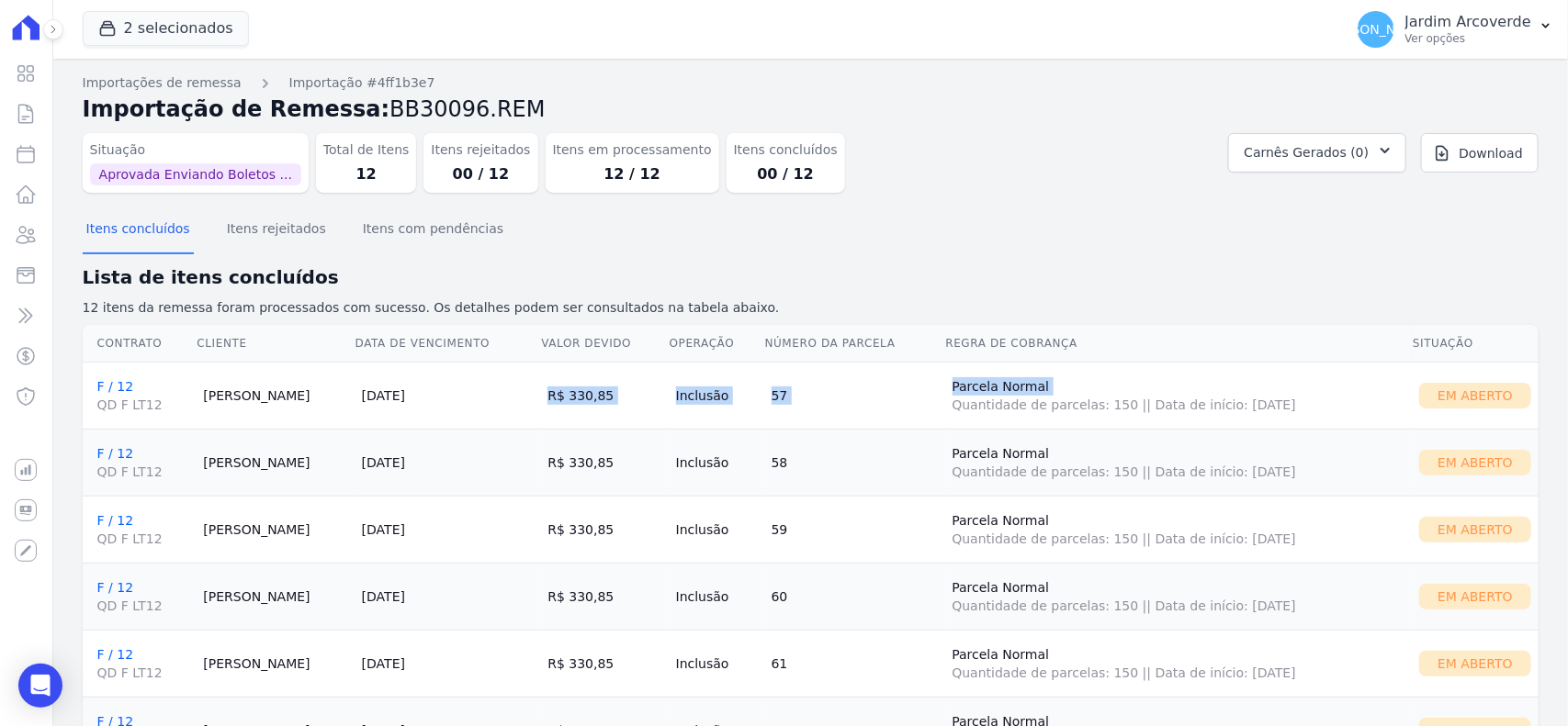
drag, startPoint x: 328, startPoint y: 398, endPoint x: 921, endPoint y: 409, distance: 593.1
click at [921, 409] on tr "F / 12 QD F LT12 [PERSON_NAME] [DATE] R$ 330,85 Inclusão 57 [GEOGRAPHIC_DATA] Q…" at bounding box center [811, 395] width 1457 height 67
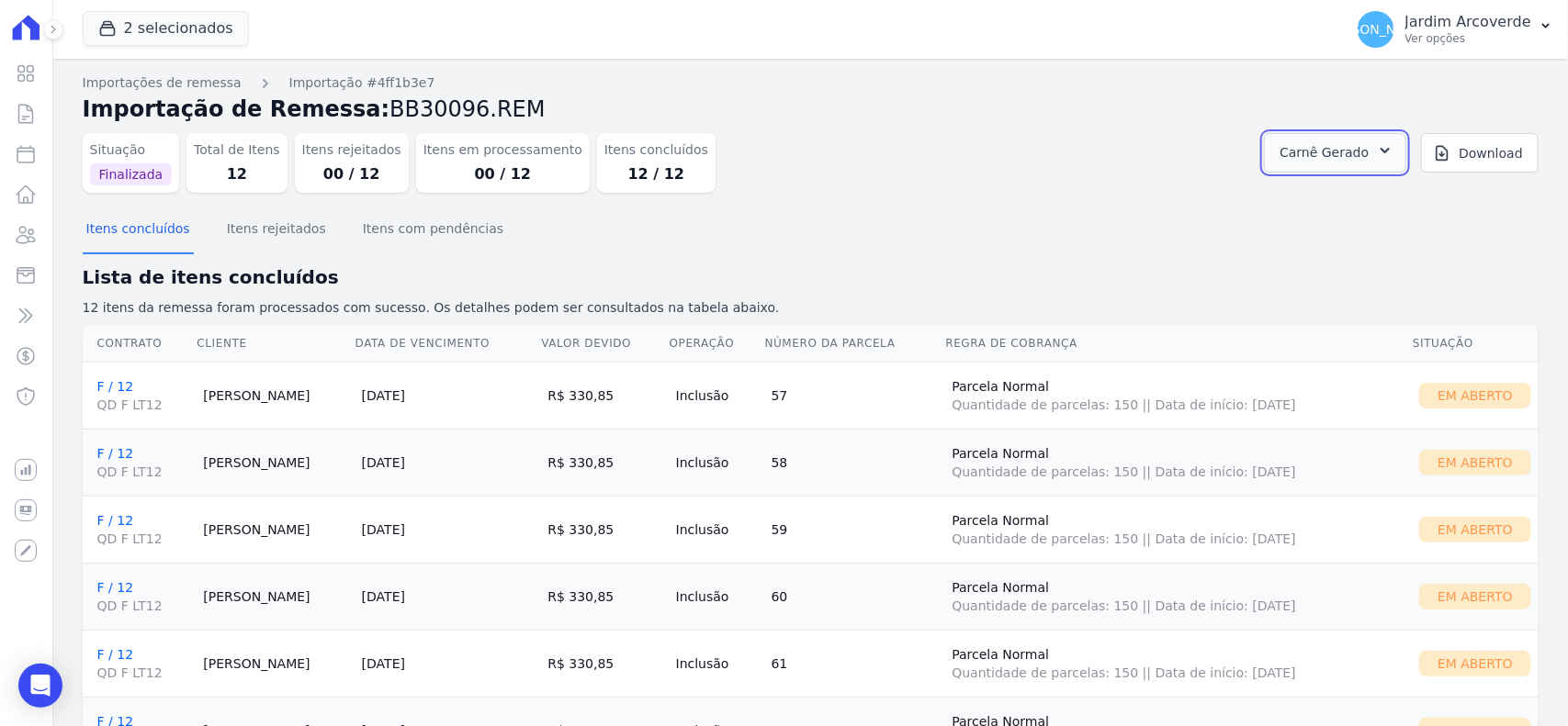
click at [1353, 147] on span "Carnê Gerado" at bounding box center [1325, 153] width 89 height 23
click at [1353, 191] on link "Abrir" at bounding box center [1367, 203] width 52 height 24
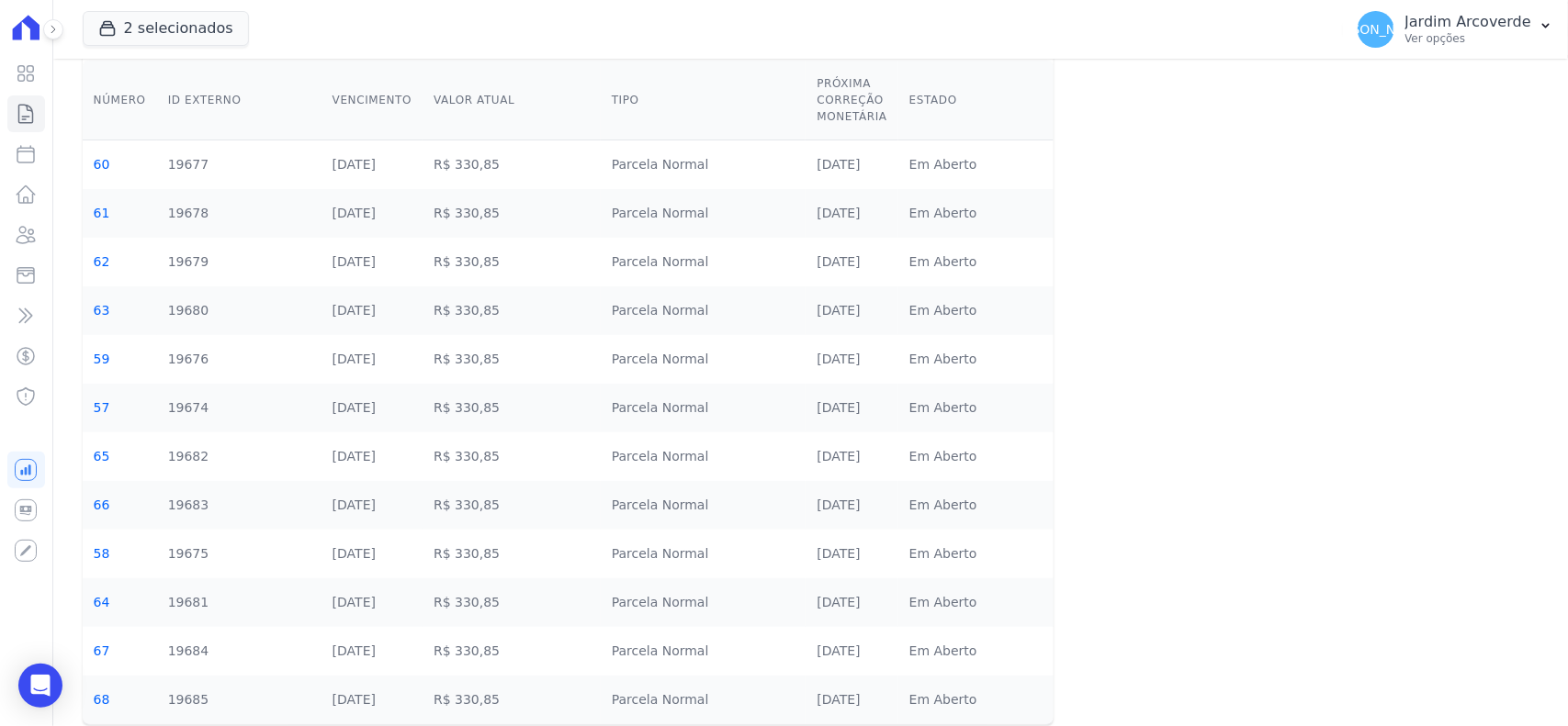
scroll to position [202, 0]
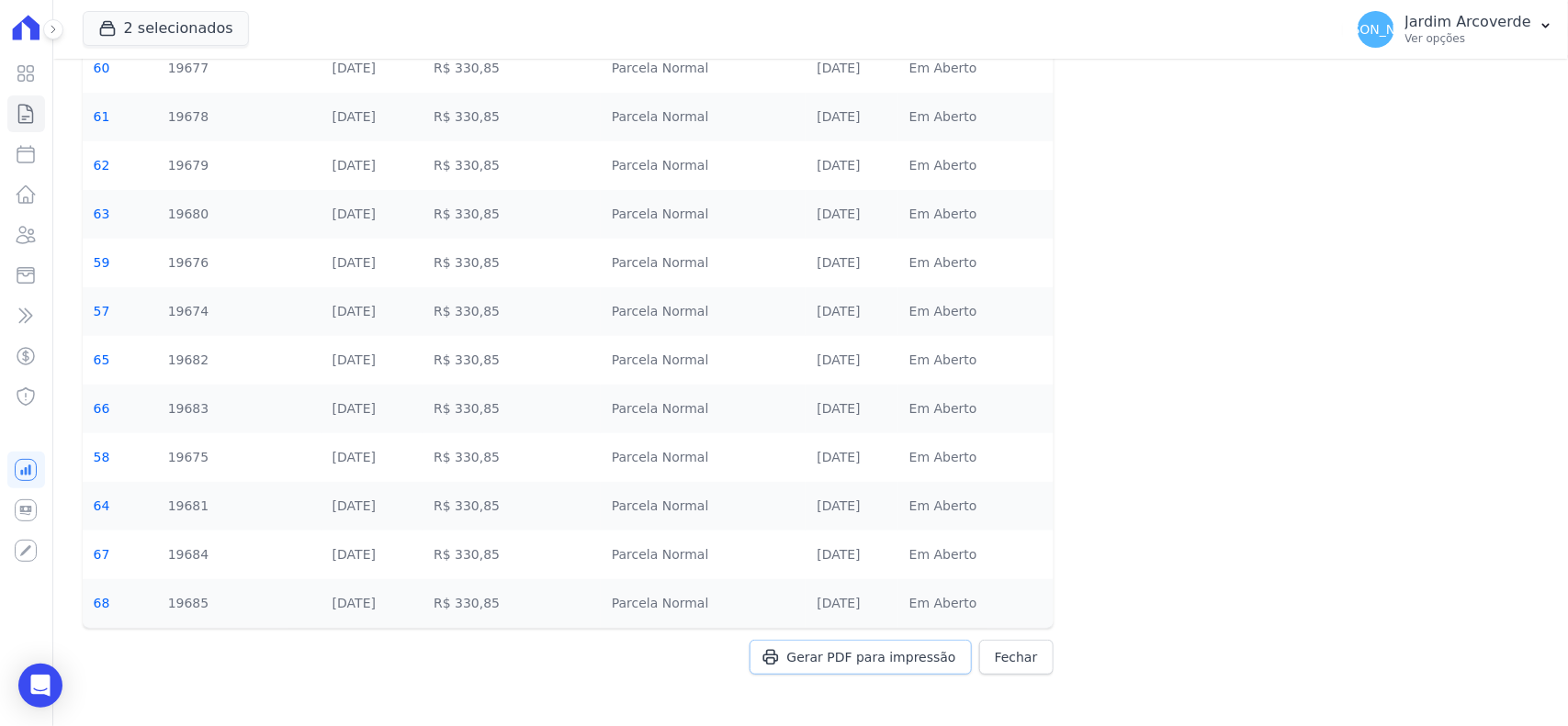
click at [898, 652] on span "Gerar PDF para impressão" at bounding box center [872, 657] width 169 height 18
click at [1492, 29] on p "Jardim Arcoverde" at bounding box center [1468, 22] width 125 height 18
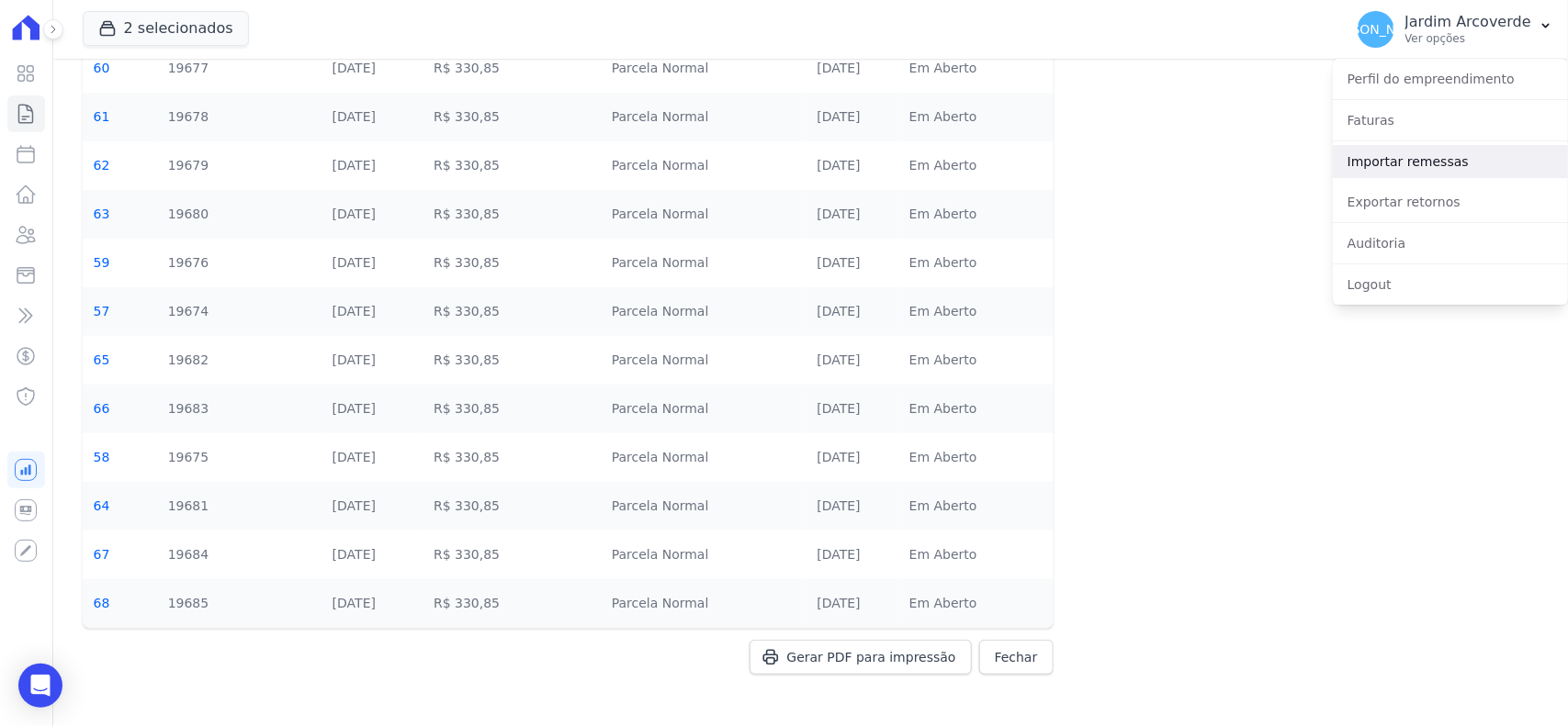
click at [1460, 162] on link "Importar remessas" at bounding box center [1450, 161] width 235 height 33
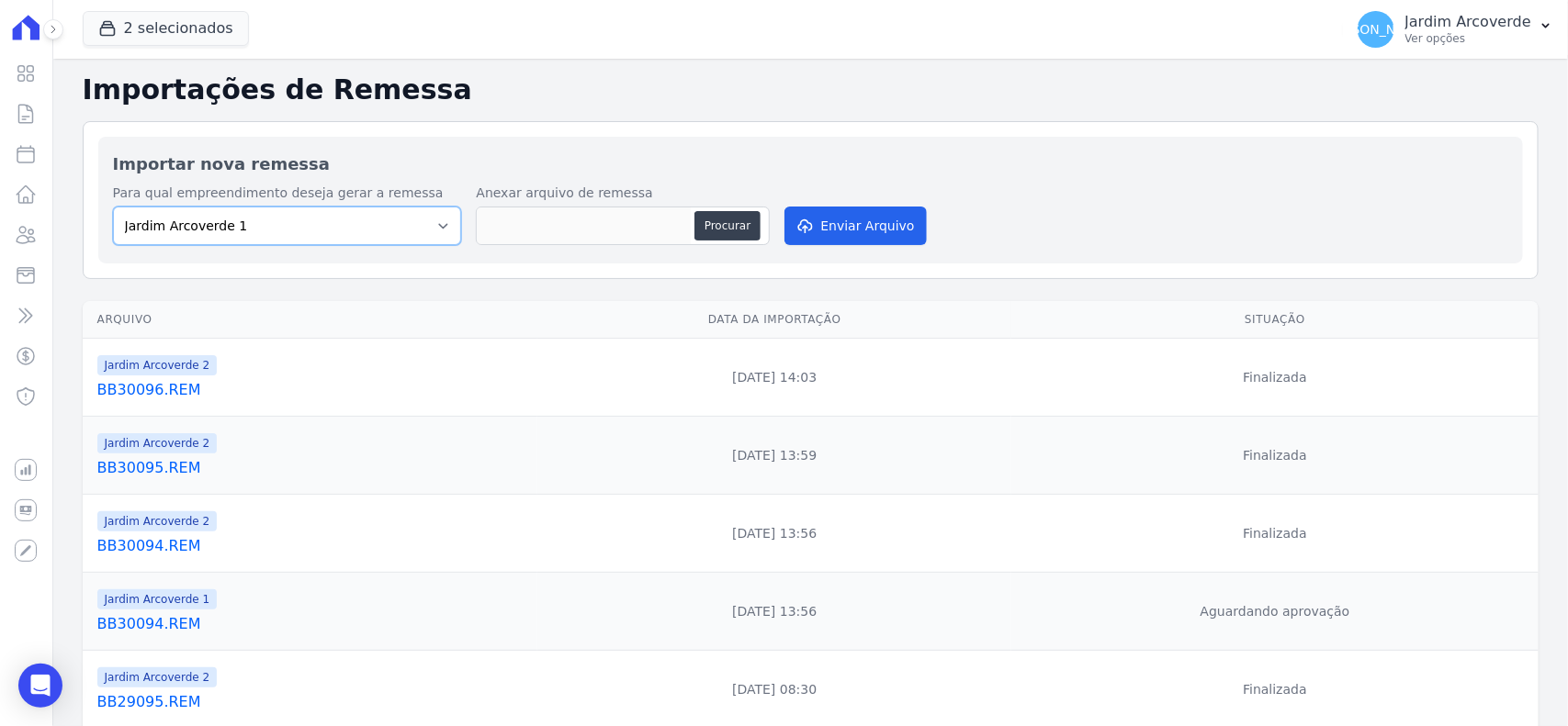
click at [357, 231] on select "Jardim Arcoverde 1 Jardim Arcoverde 2" at bounding box center [288, 225] width 349 height 39
select select "4fa78839-2c34-4f71-8278-51da0fd48ff7"
click at [113, 206] on select "Jardim Arcoverde 1 Jardim Arcoverde 2" at bounding box center [288, 225] width 349 height 39
click at [741, 221] on button "Procurar" at bounding box center [727, 225] width 66 height 29
type input "BB30097.REM"
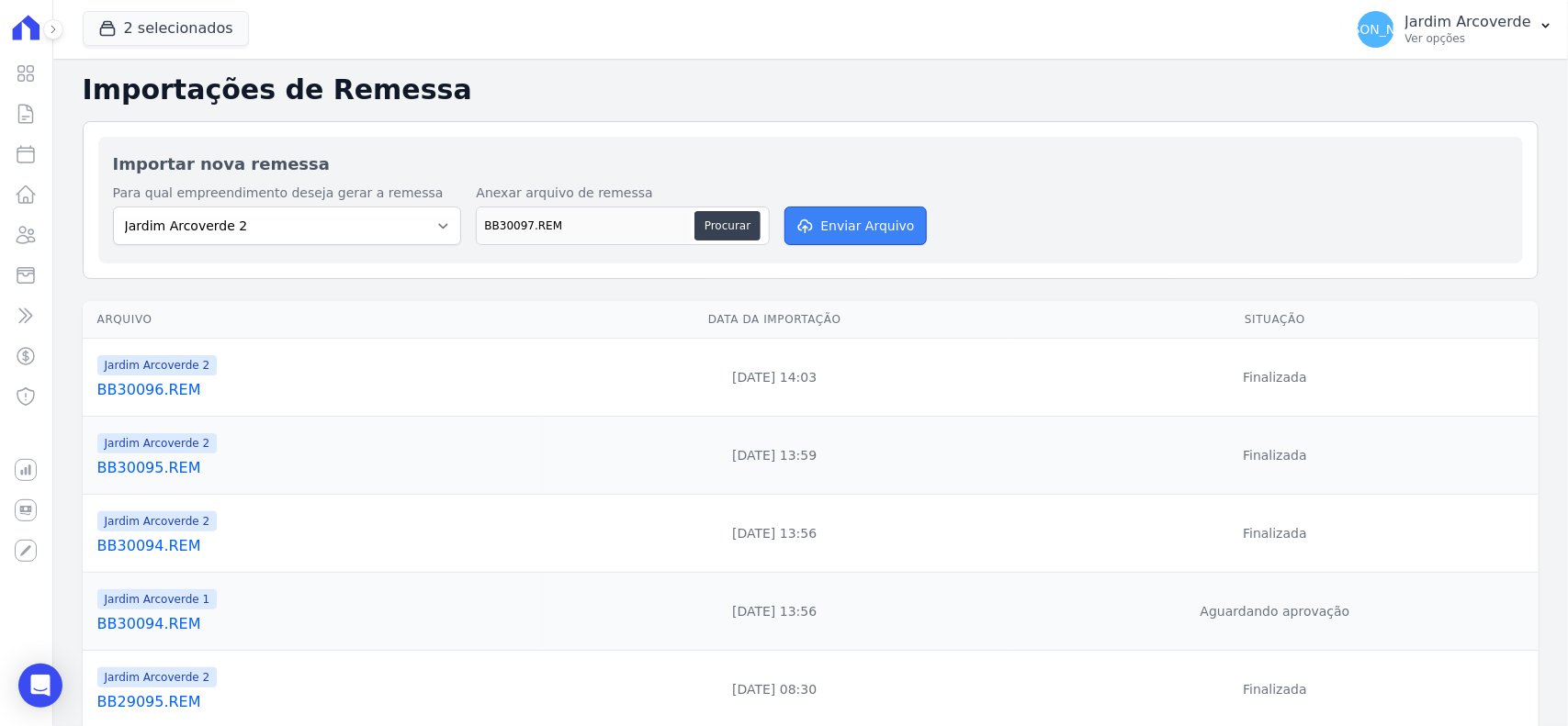
click at [818, 225] on button "Enviar Arquivo" at bounding box center [856, 225] width 142 height 39
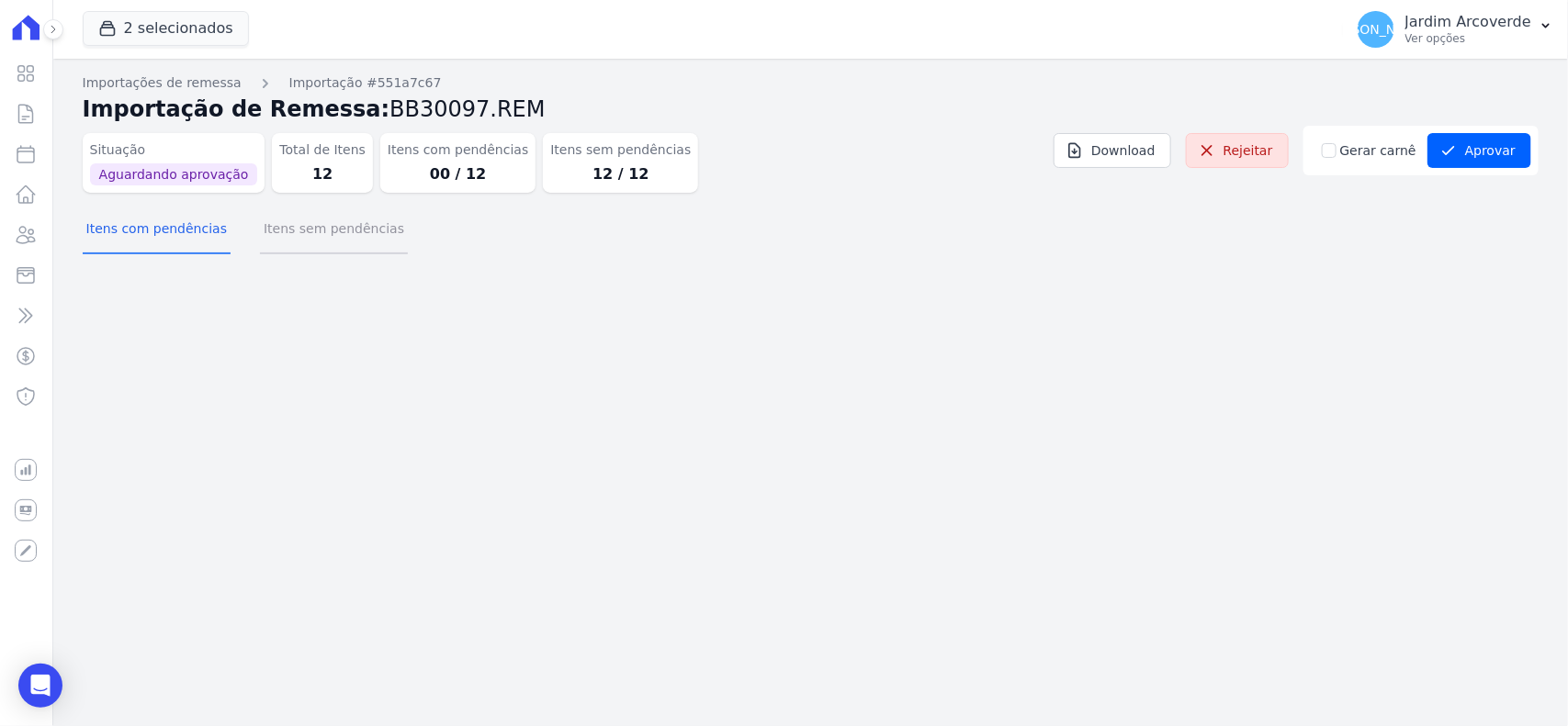
click at [342, 235] on button "Itens sem pendências" at bounding box center [334, 230] width 148 height 48
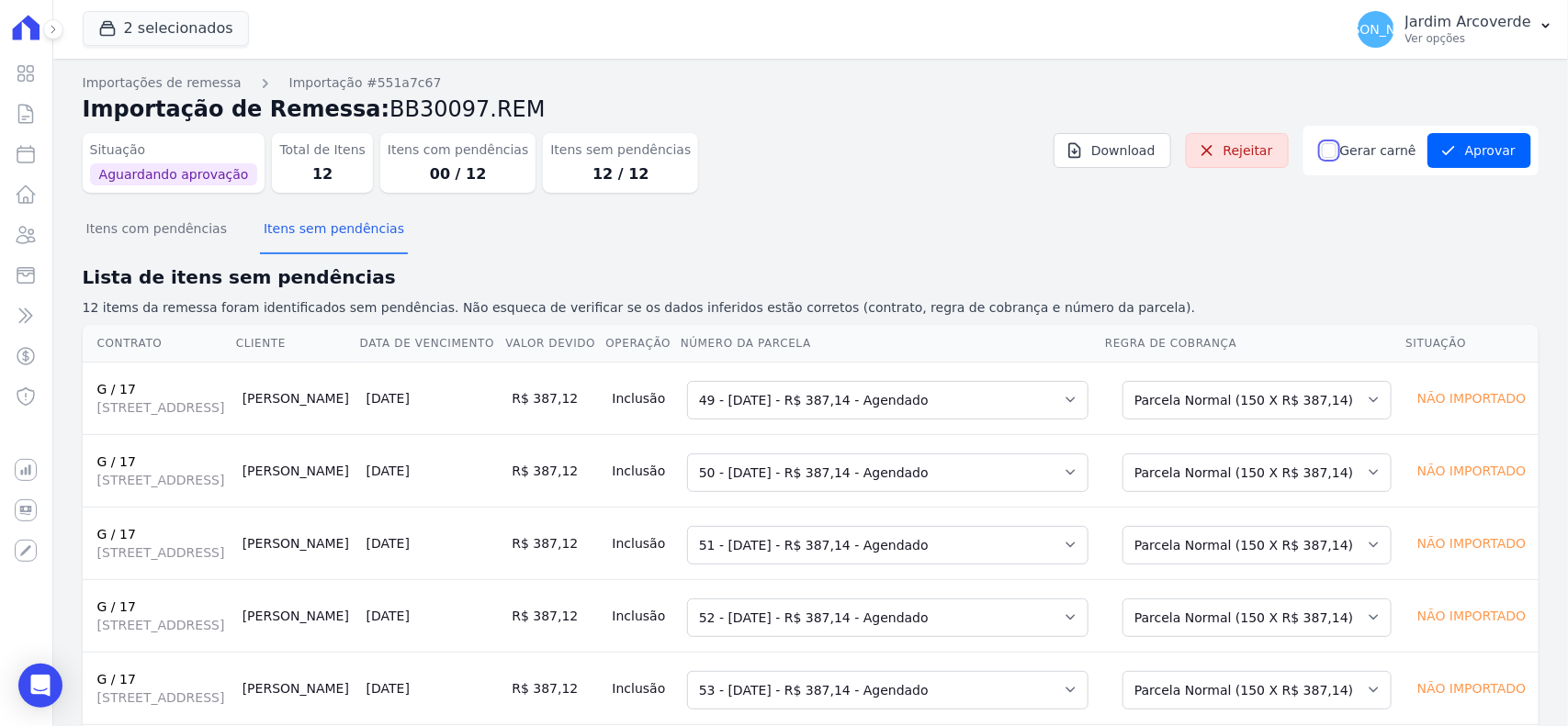
click at [1330, 157] on input "Gerar carnê" at bounding box center [1329, 151] width 15 height 15
checkbox input "true"
click at [1375, 234] on div "Itens com pendências Itens sem pendências" at bounding box center [811, 230] width 1457 height 45
click at [1491, 145] on button "Aprovar" at bounding box center [1479, 150] width 104 height 35
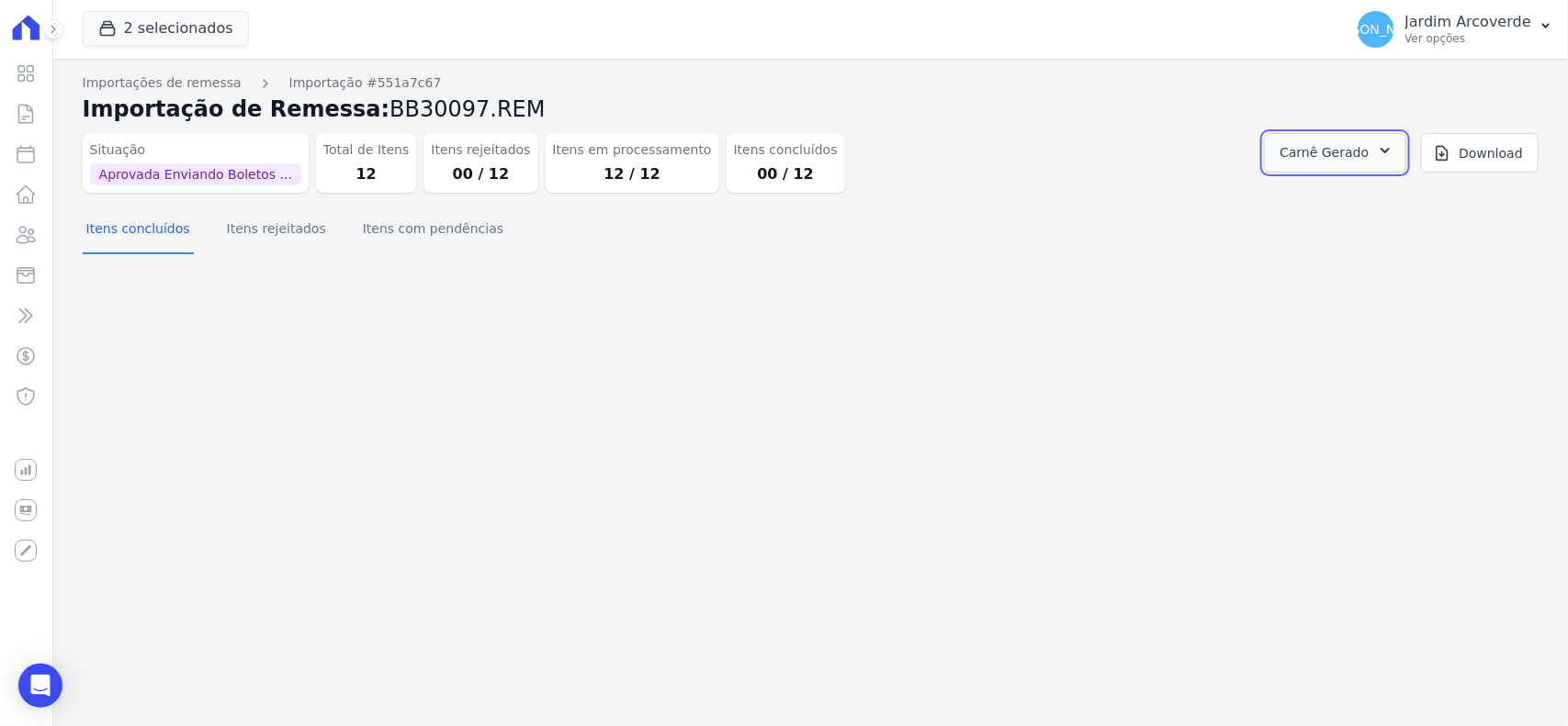
click at [1348, 143] on span "Carnê Gerado" at bounding box center [1325, 153] width 89 height 23
click at [1410, 204] on link "Abrir" at bounding box center [1383, 203] width 52 height 24
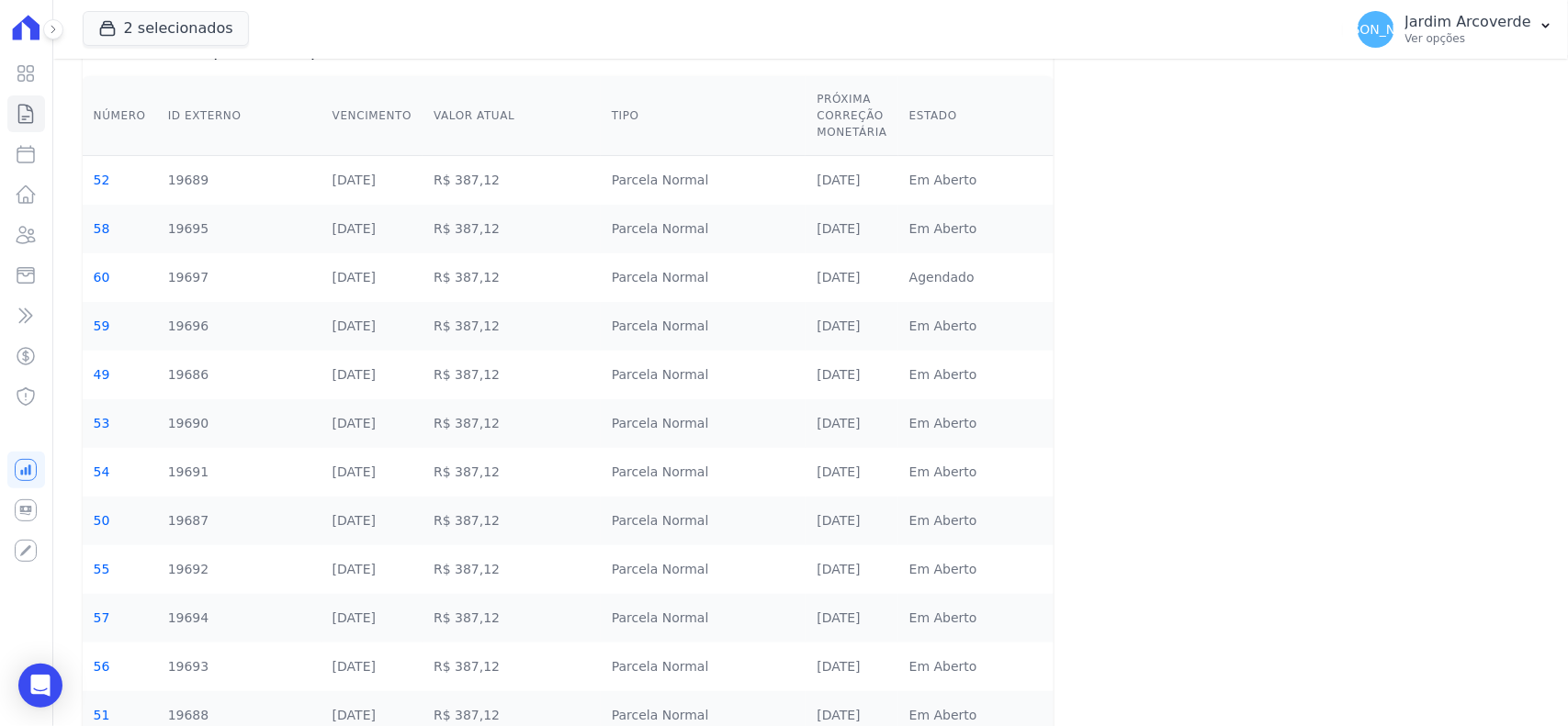
scroll to position [202, 0]
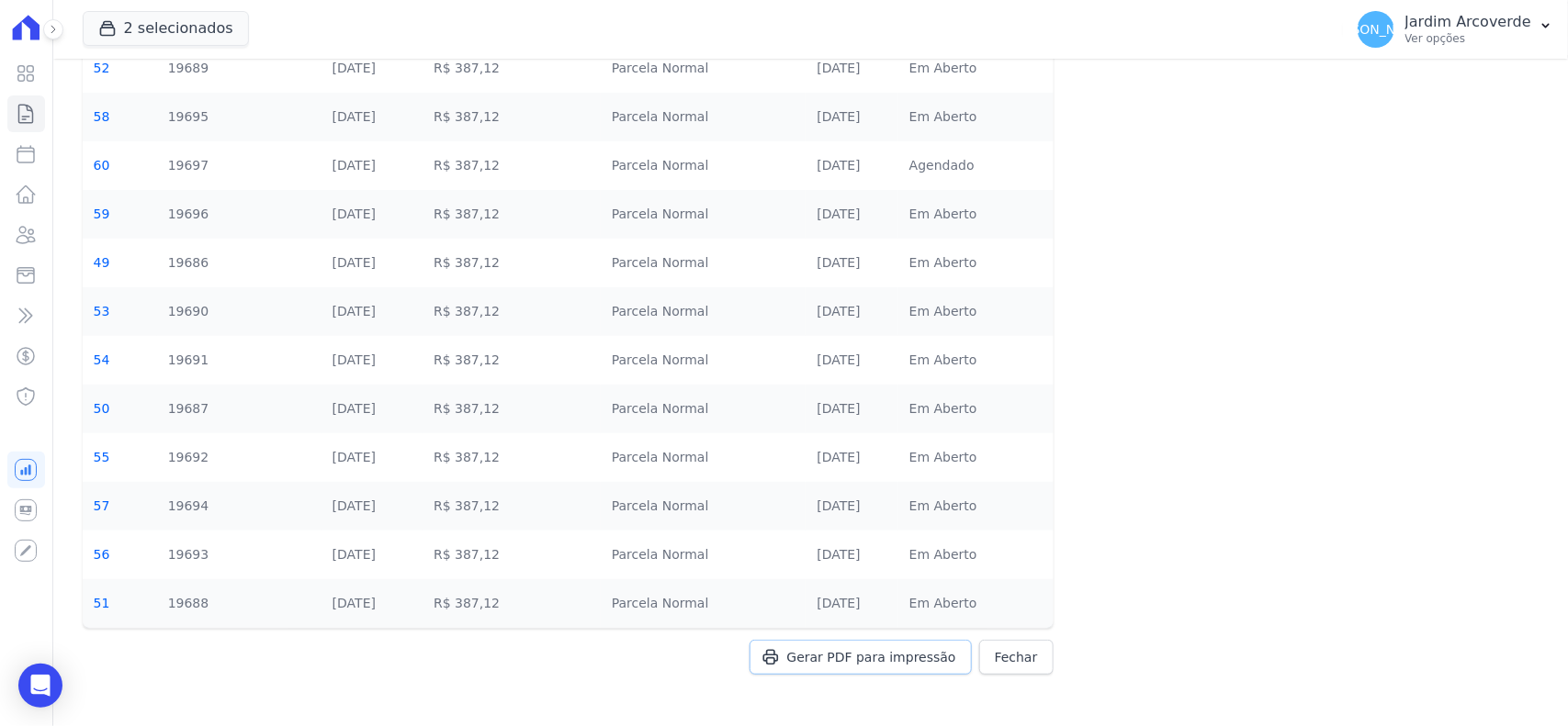
click at [914, 654] on span "Gerar PDF para impressão" at bounding box center [872, 657] width 169 height 18
click at [1507, 19] on p "Jardim Arcoverde" at bounding box center [1468, 22] width 125 height 18
click at [1473, 182] on div "Exportar retornos" at bounding box center [1450, 202] width 235 height 41
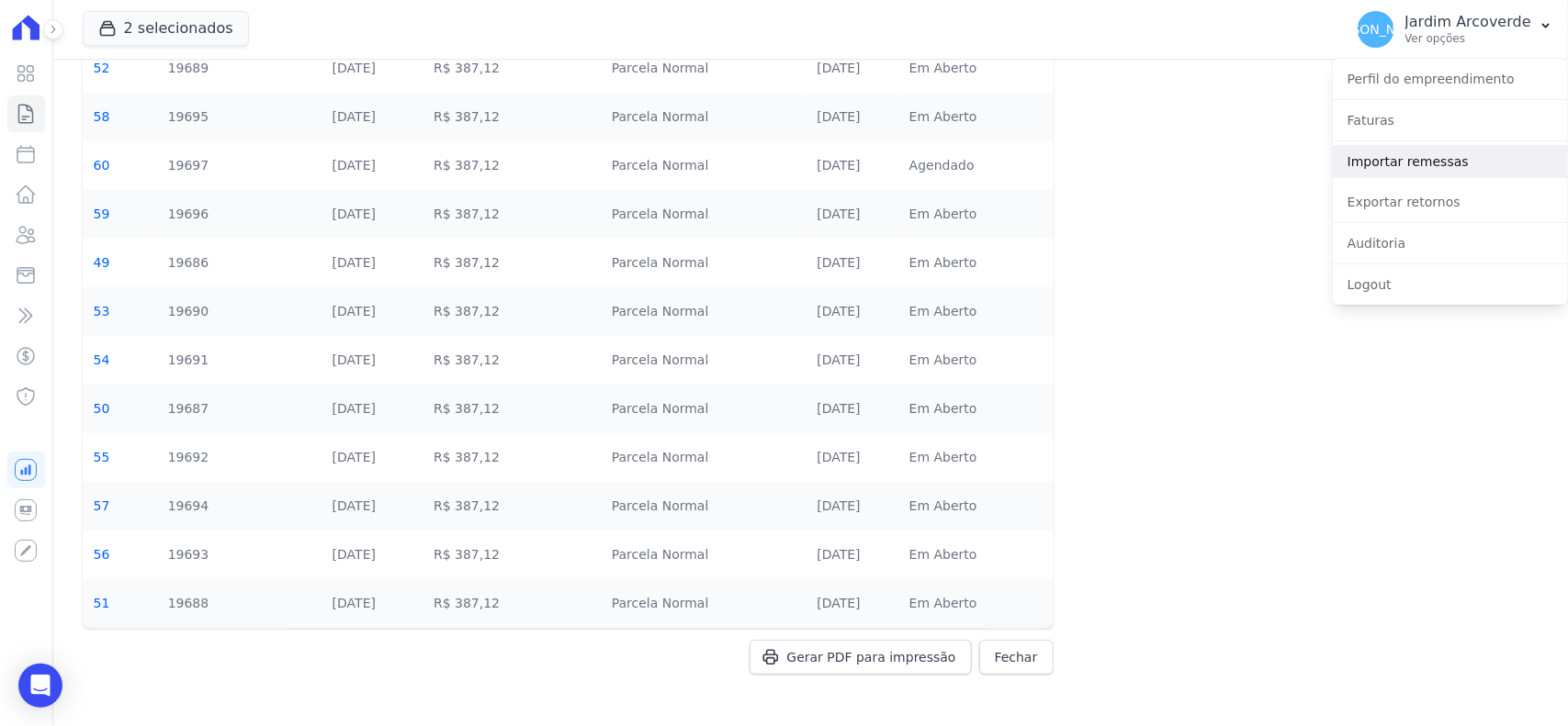
click at [1476, 152] on link "Importar remessas" at bounding box center [1450, 161] width 235 height 33
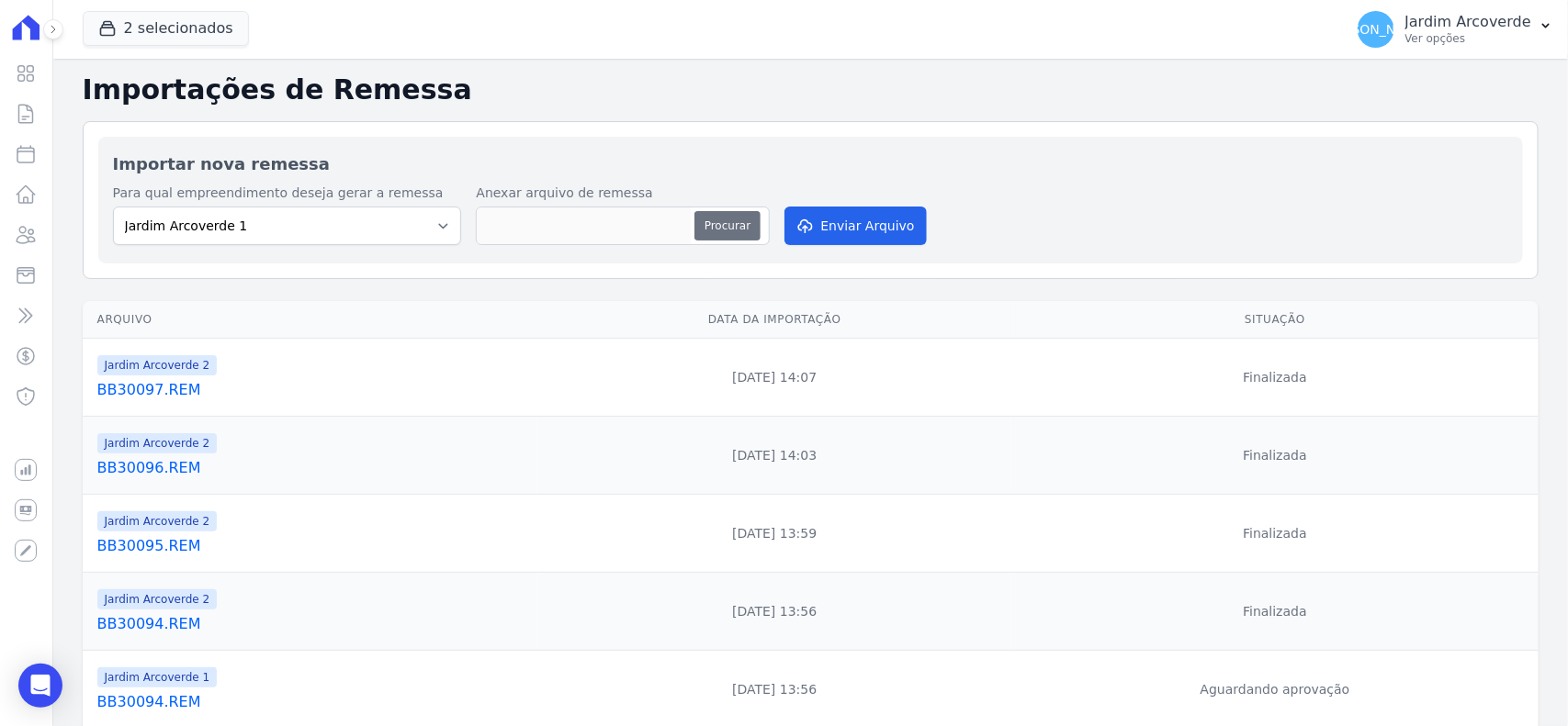
click at [708, 225] on button "Procurar" at bounding box center [727, 225] width 66 height 29
type input "BB30098.REM"
click at [384, 217] on select "Jardim Arcoverde 1 Jardim Arcoverde 2" at bounding box center [288, 225] width 349 height 39
select select "4fa78839-2c34-4f71-8278-51da0fd48ff7"
click at [113, 206] on select "Jardim Arcoverde 1 Jardim Arcoverde 2" at bounding box center [288, 225] width 349 height 39
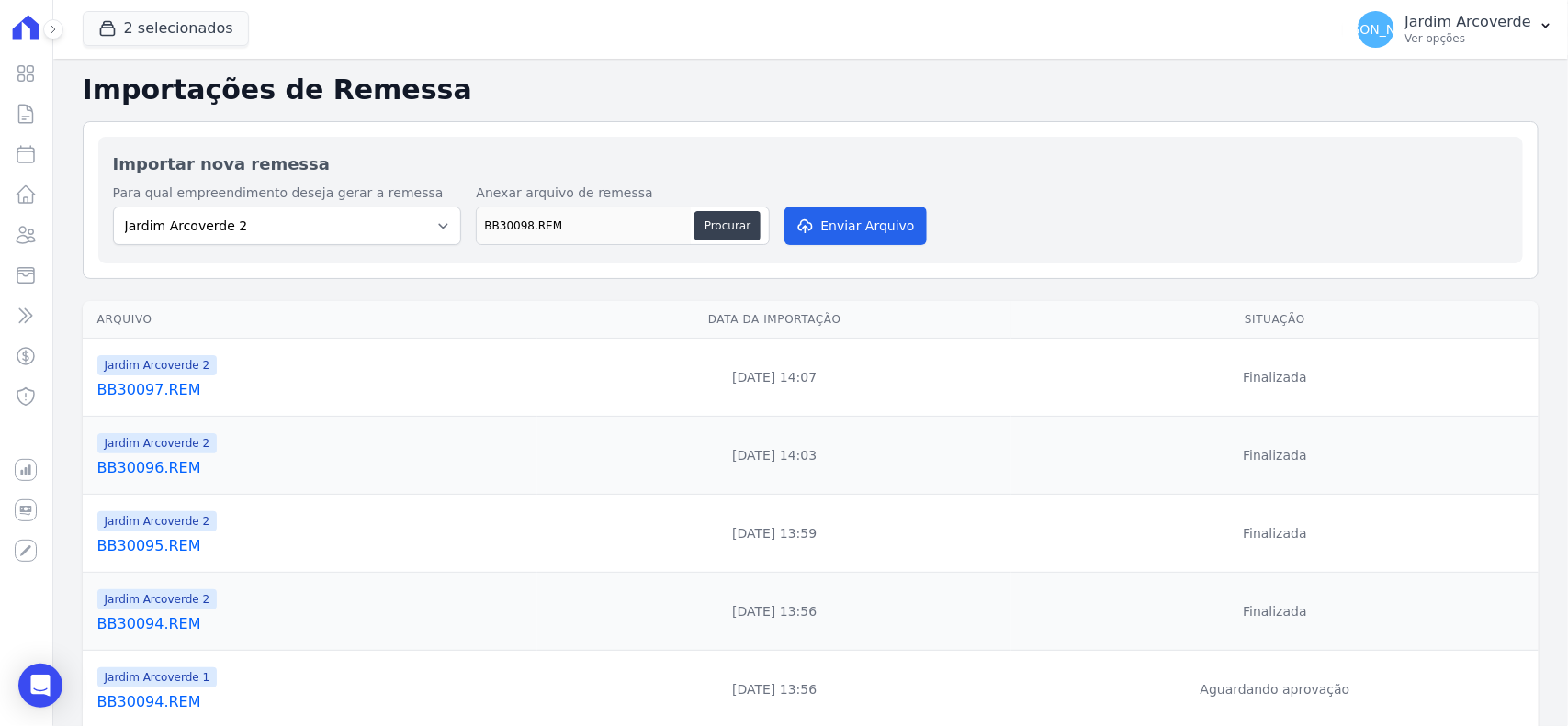
click at [995, 138] on div "Importar nova remessa Para qual empreendimento deseja gerar a remessa Jardim Ar…" at bounding box center [810, 200] width 1426 height 126
click at [877, 225] on button "Enviar Arquivo" at bounding box center [856, 225] width 142 height 39
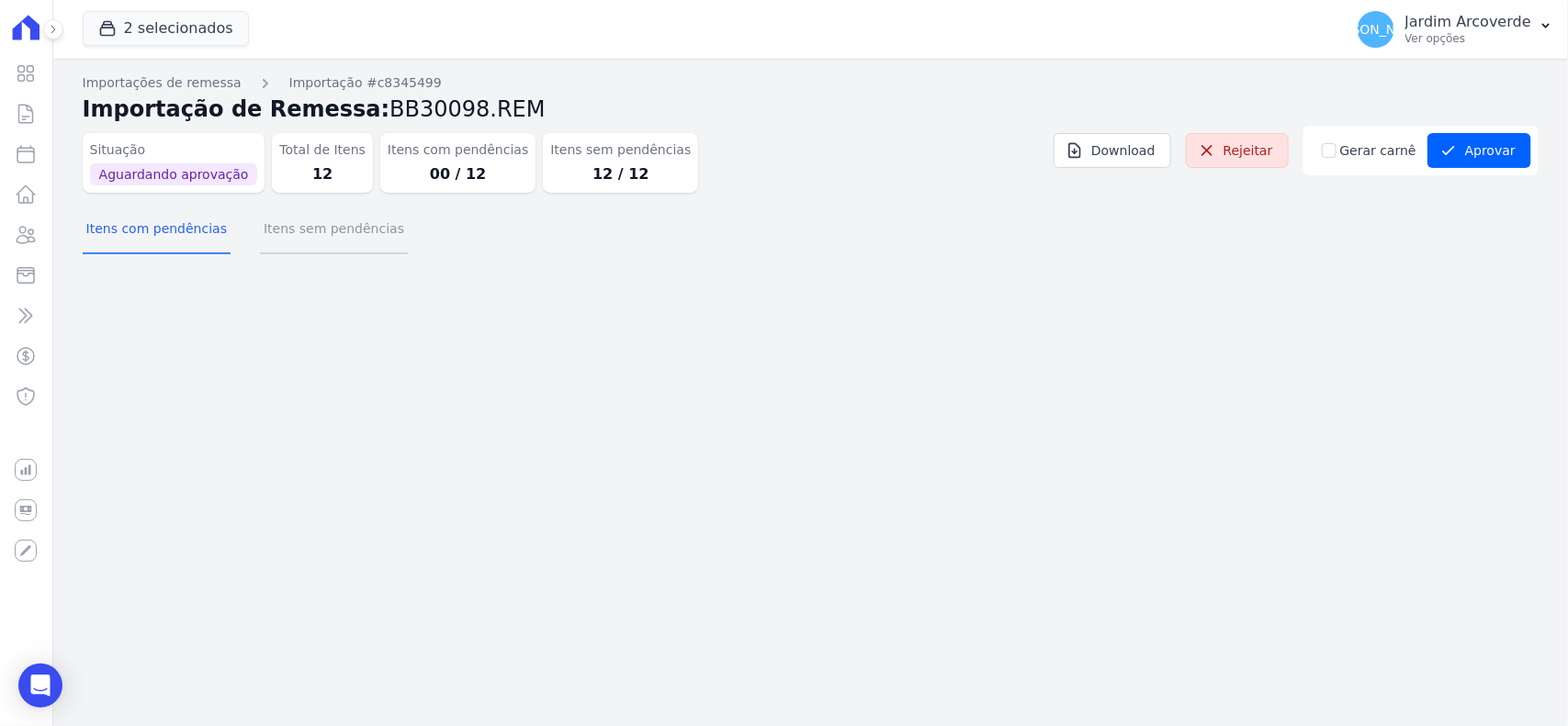
click at [336, 237] on button "Itens sem pendências" at bounding box center [334, 230] width 148 height 48
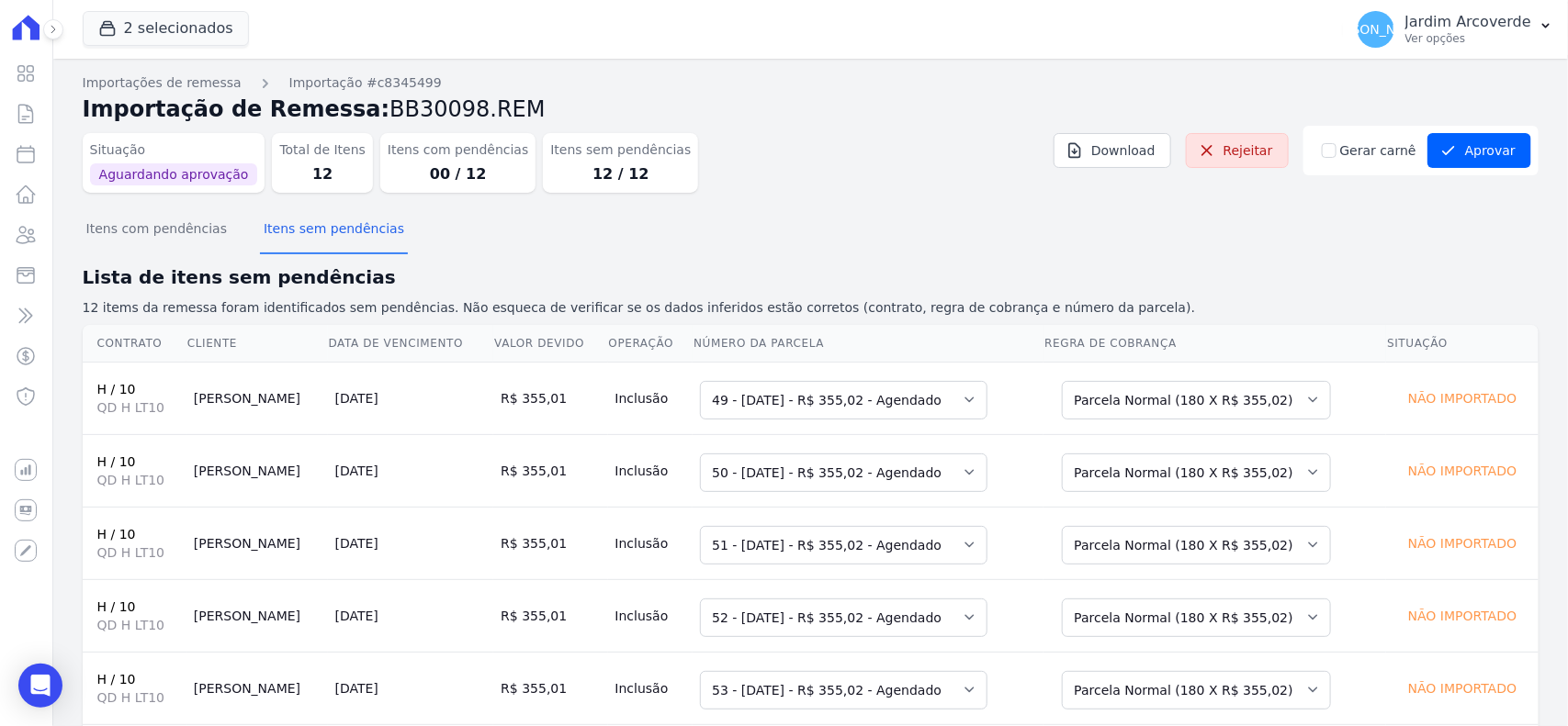
click at [1218, 277] on h2 "Lista de itens sem pendências" at bounding box center [811, 277] width 1457 height 27
click at [1329, 158] on div "Gerar carnê" at bounding box center [1371, 151] width 98 height 19
click at [1325, 157] on input "Gerar carnê" at bounding box center [1329, 151] width 15 height 15
checkbox input "true"
click at [1335, 245] on div "Itens com pendências Itens sem pendências" at bounding box center [811, 230] width 1457 height 45
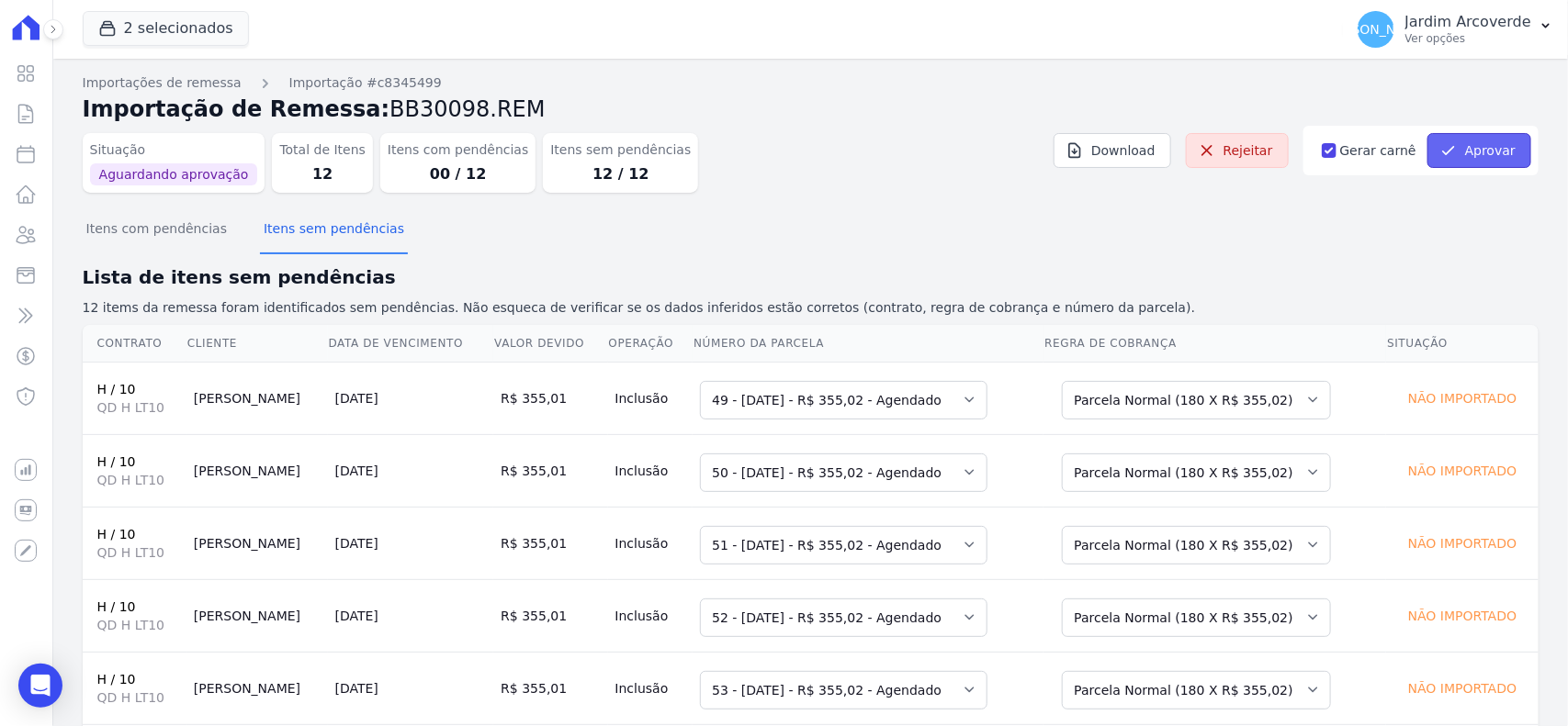
click at [1465, 139] on button "Aprovar" at bounding box center [1479, 150] width 104 height 35
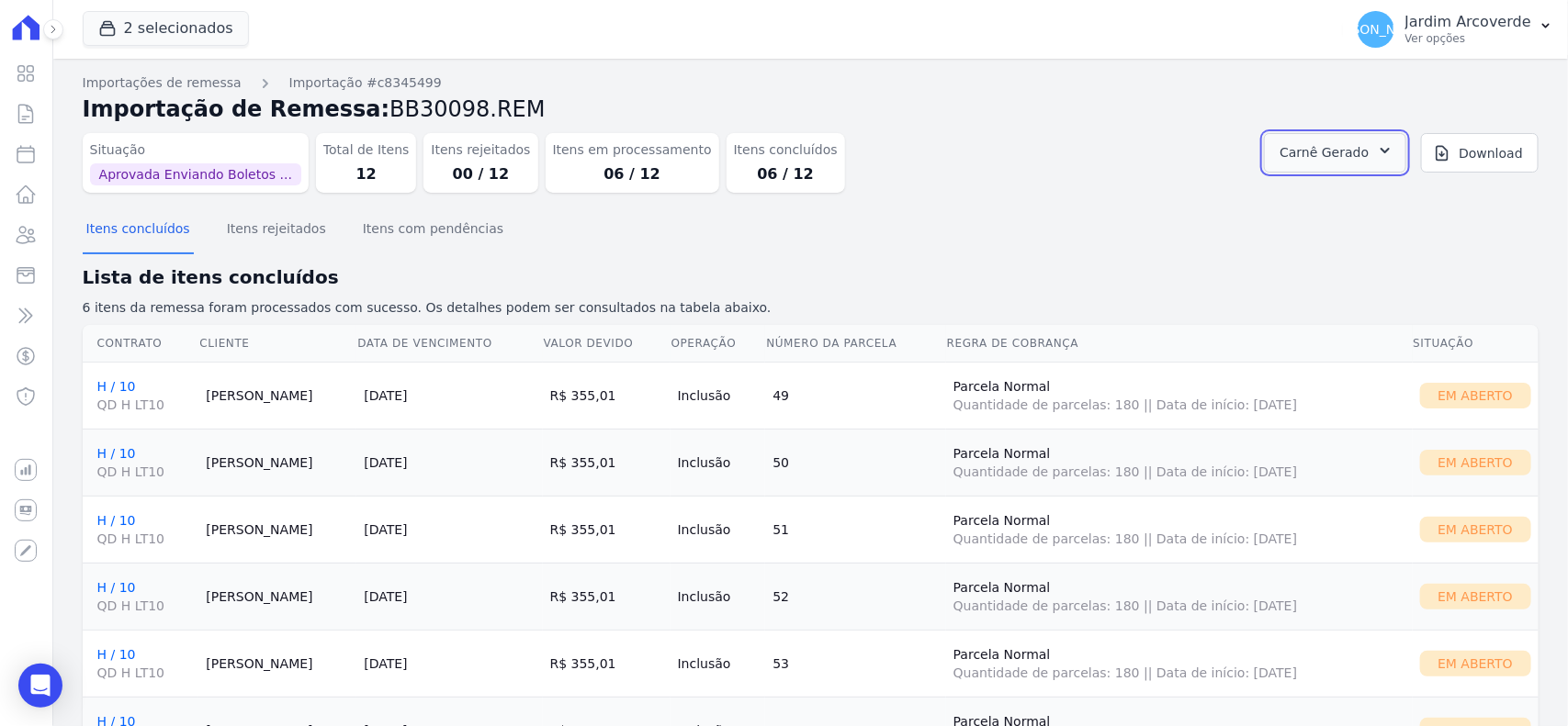
click at [1337, 163] on span "Carnê Gerado" at bounding box center [1325, 153] width 89 height 23
click at [1358, 211] on link "Abrir" at bounding box center [1367, 203] width 52 height 24
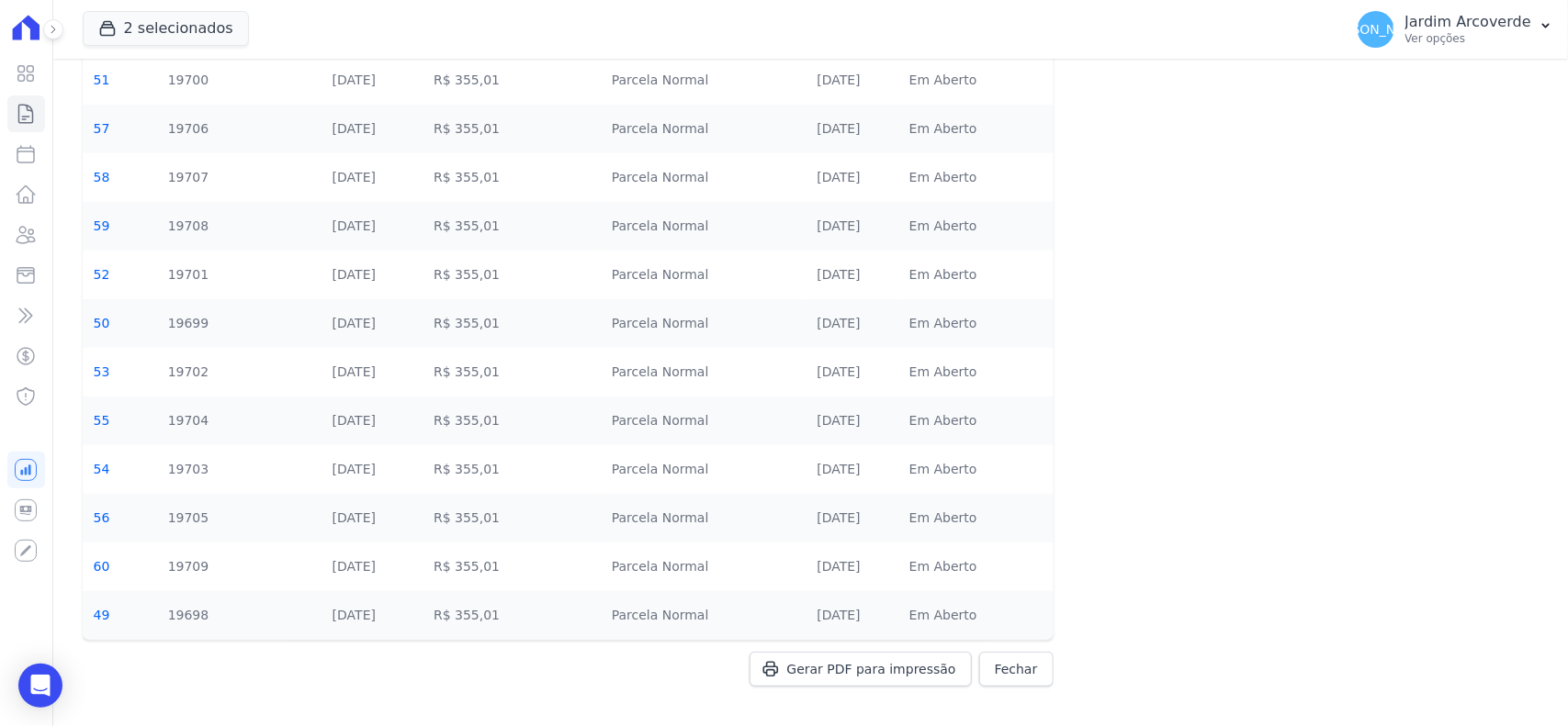
scroll to position [202, 0]
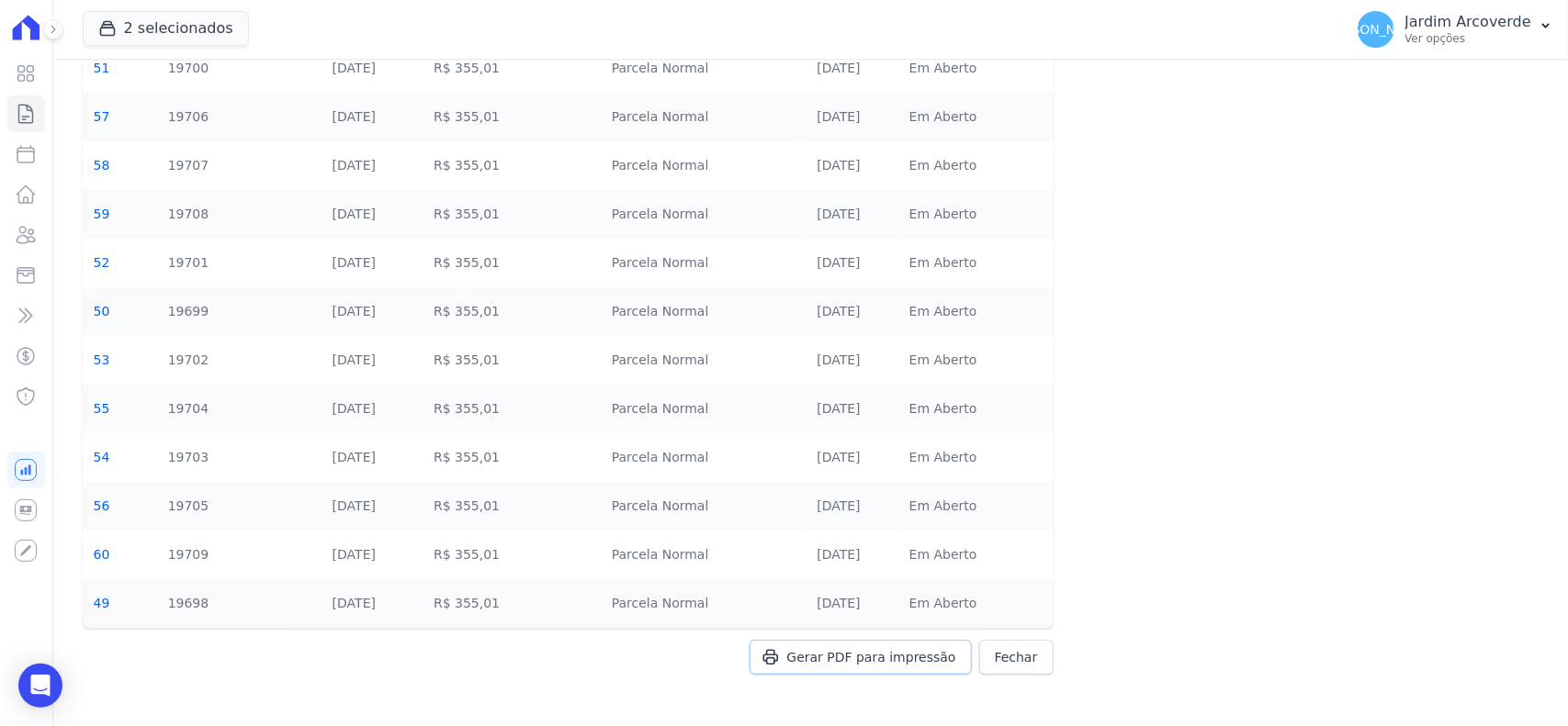
click at [911, 656] on span "Gerar PDF para impressão" at bounding box center [872, 657] width 169 height 18
click at [1412, 24] on div "JA Jardim Arcoverde Ver opções" at bounding box center [1444, 29] width 174 height 37
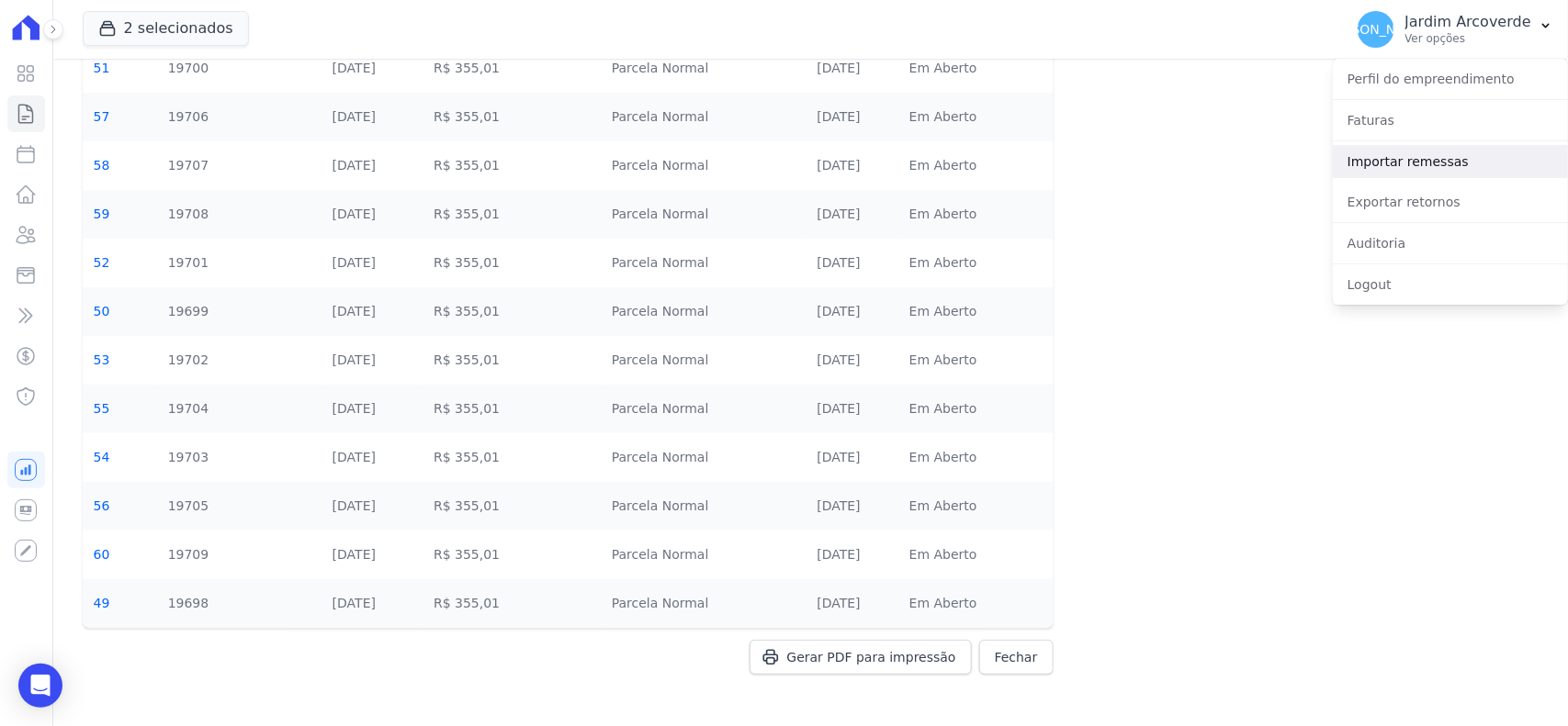
click at [1426, 147] on link "Importar remessas" at bounding box center [1450, 161] width 235 height 33
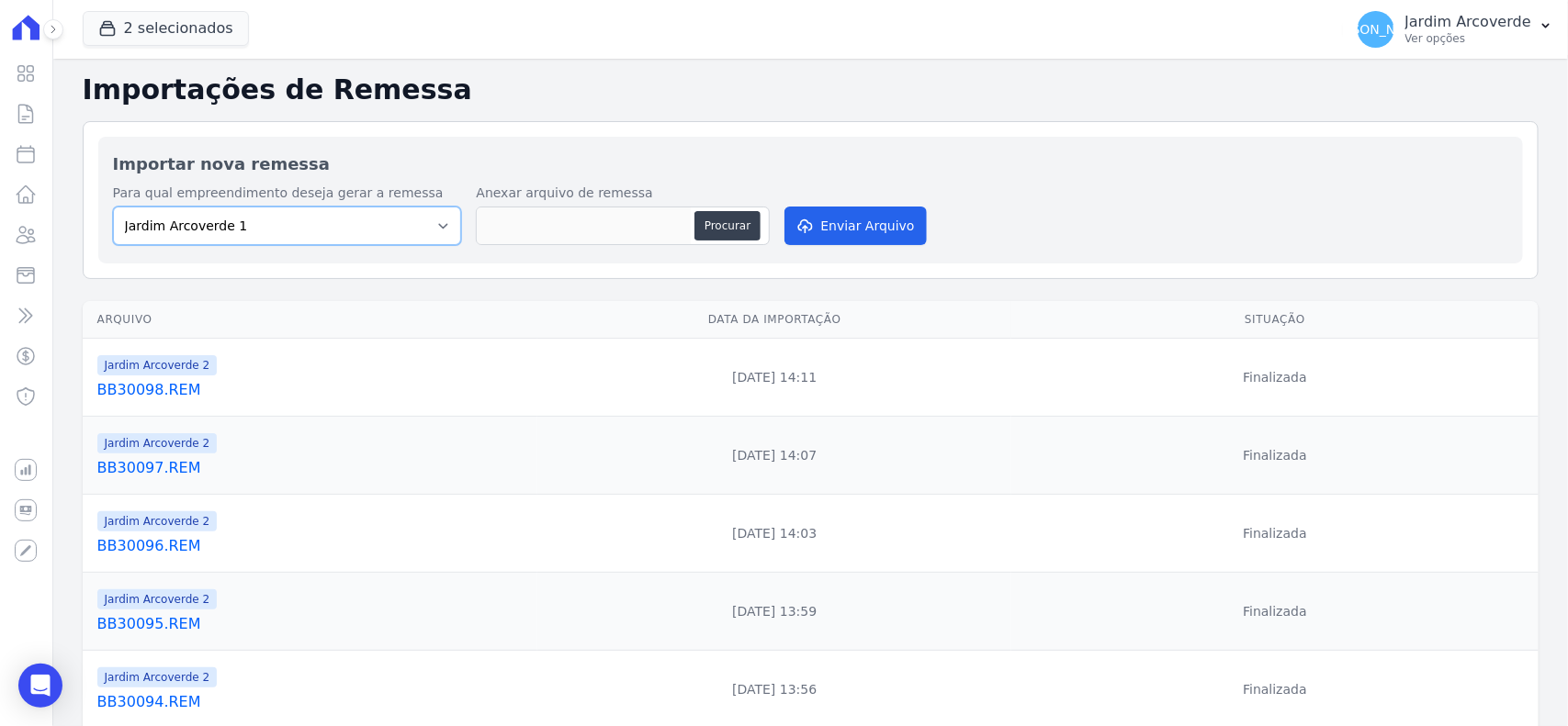
click at [424, 237] on select "Jardim Arcoverde 1 Jardim Arcoverde 2" at bounding box center [288, 225] width 349 height 39
select select "4fa78839-2c34-4f71-8278-51da0fd48ff7"
click at [113, 206] on select "Jardim Arcoverde 1 Jardim Arcoverde 2" at bounding box center [288, 225] width 349 height 39
click at [742, 223] on button "Procurar" at bounding box center [727, 225] width 66 height 29
type input "BB30099.REM"
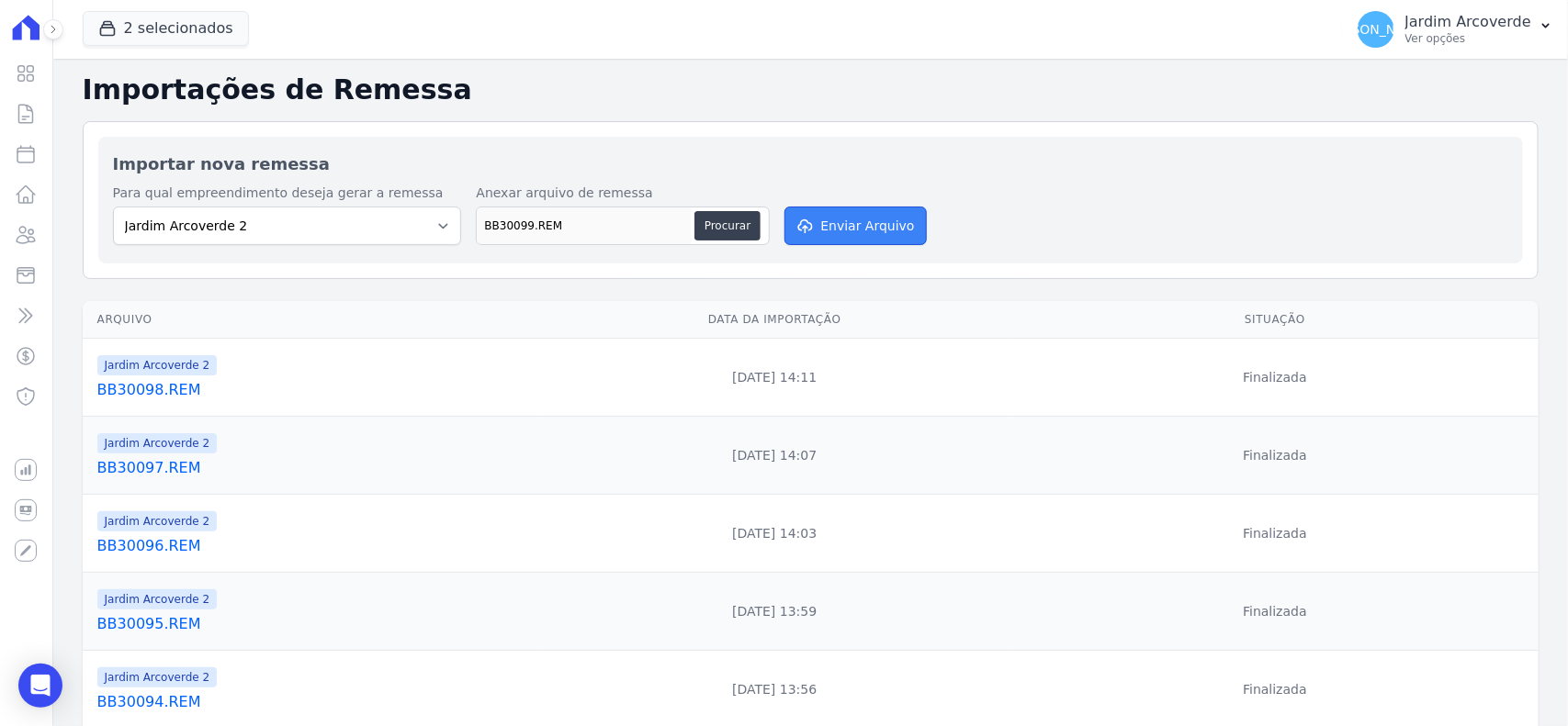
click at [879, 225] on button "Enviar Arquivo" at bounding box center [856, 225] width 142 height 39
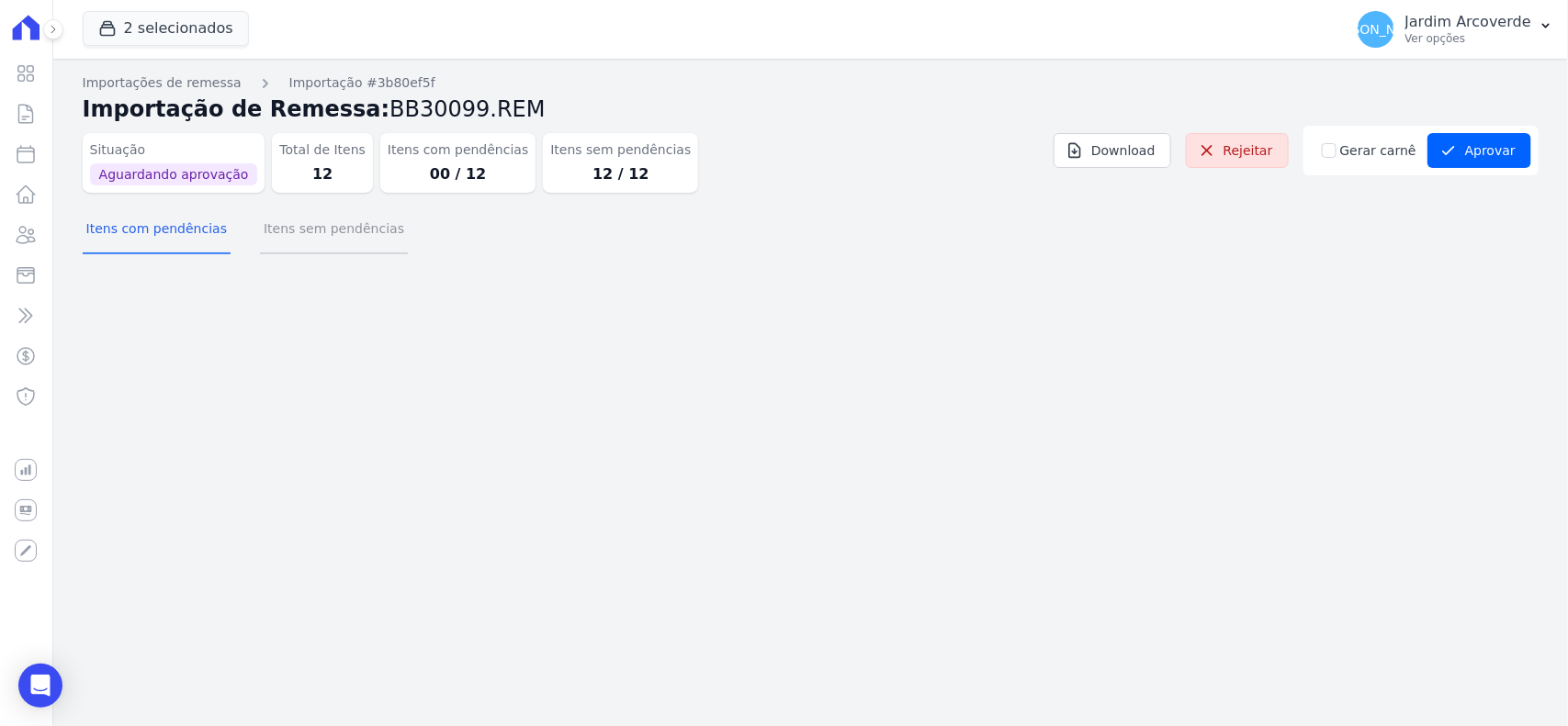
drag, startPoint x: 324, startPoint y: 225, endPoint x: 318, endPoint y: 241, distance: 17.1
click at [324, 225] on button "Itens sem pendências" at bounding box center [334, 230] width 148 height 48
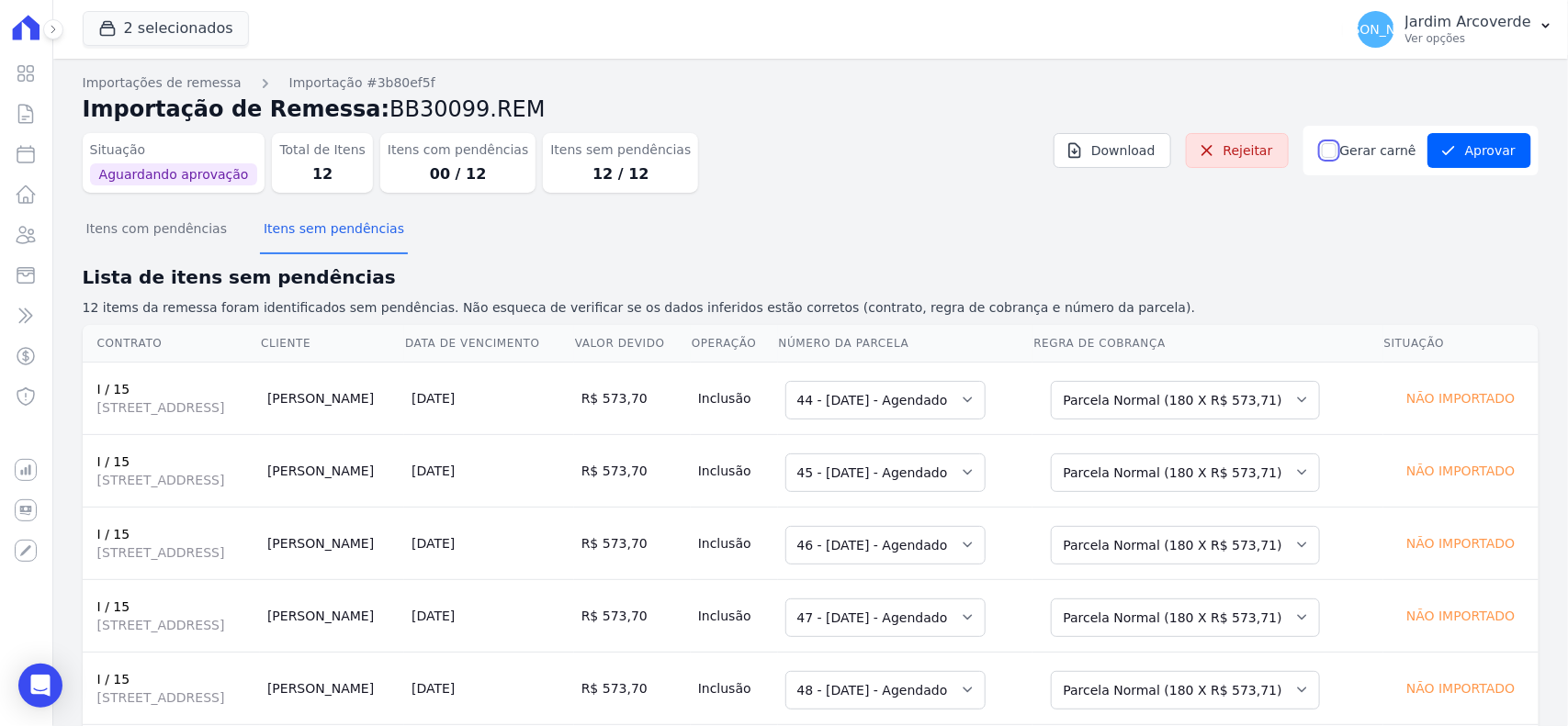
click at [1326, 143] on input "Gerar carnê" at bounding box center [1329, 151] width 15 height 15
checkbox input "true"
click at [1344, 214] on div "Itens com pendências Itens sem pendências" at bounding box center [811, 230] width 1457 height 45
click at [1477, 160] on button "Aprovar" at bounding box center [1479, 150] width 104 height 35
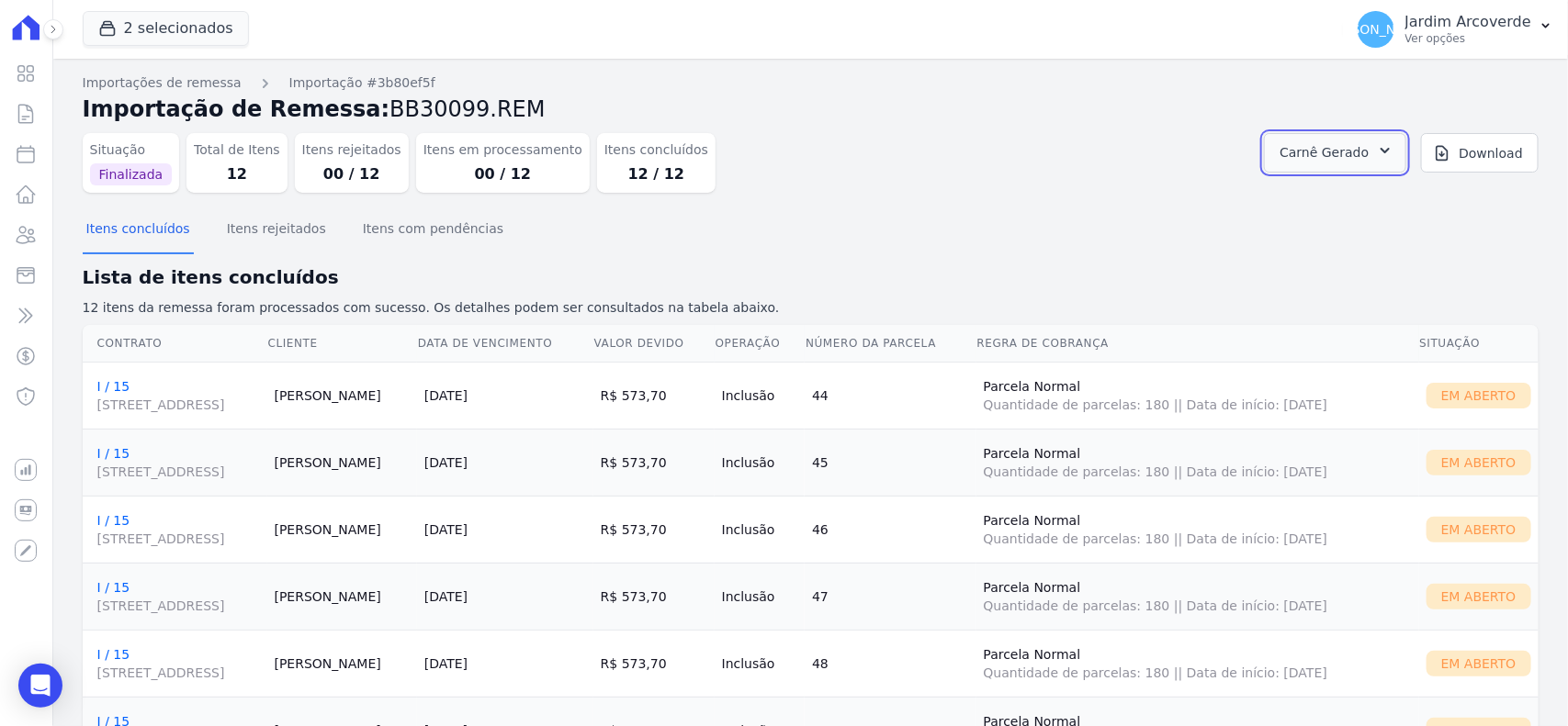
drag, startPoint x: 1358, startPoint y: 167, endPoint x: 1378, endPoint y: 172, distance: 20.6
click at [1358, 167] on button "Carnê Gerado" at bounding box center [1335, 153] width 142 height 40
click at [1410, 205] on link "Abrir" at bounding box center [1383, 203] width 52 height 24
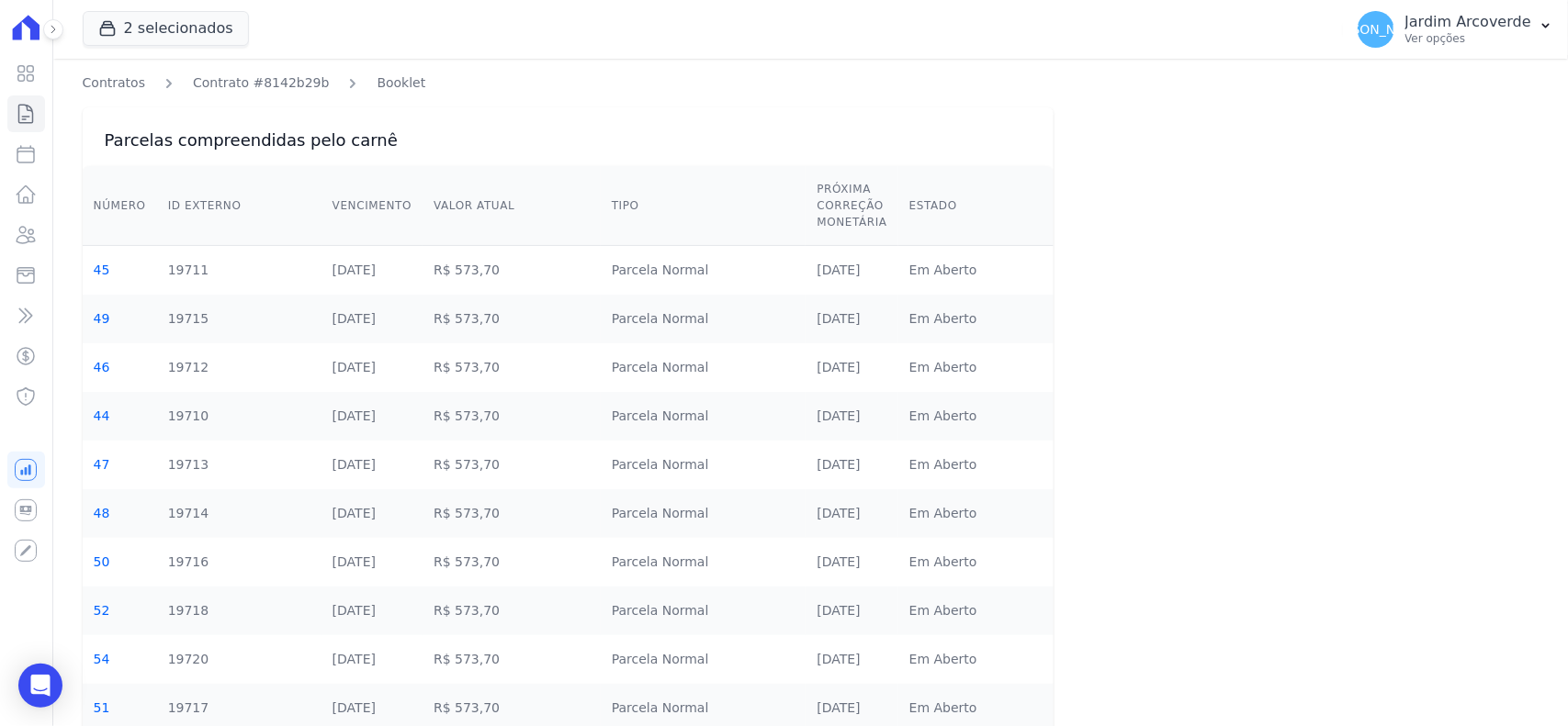
scroll to position [202, 0]
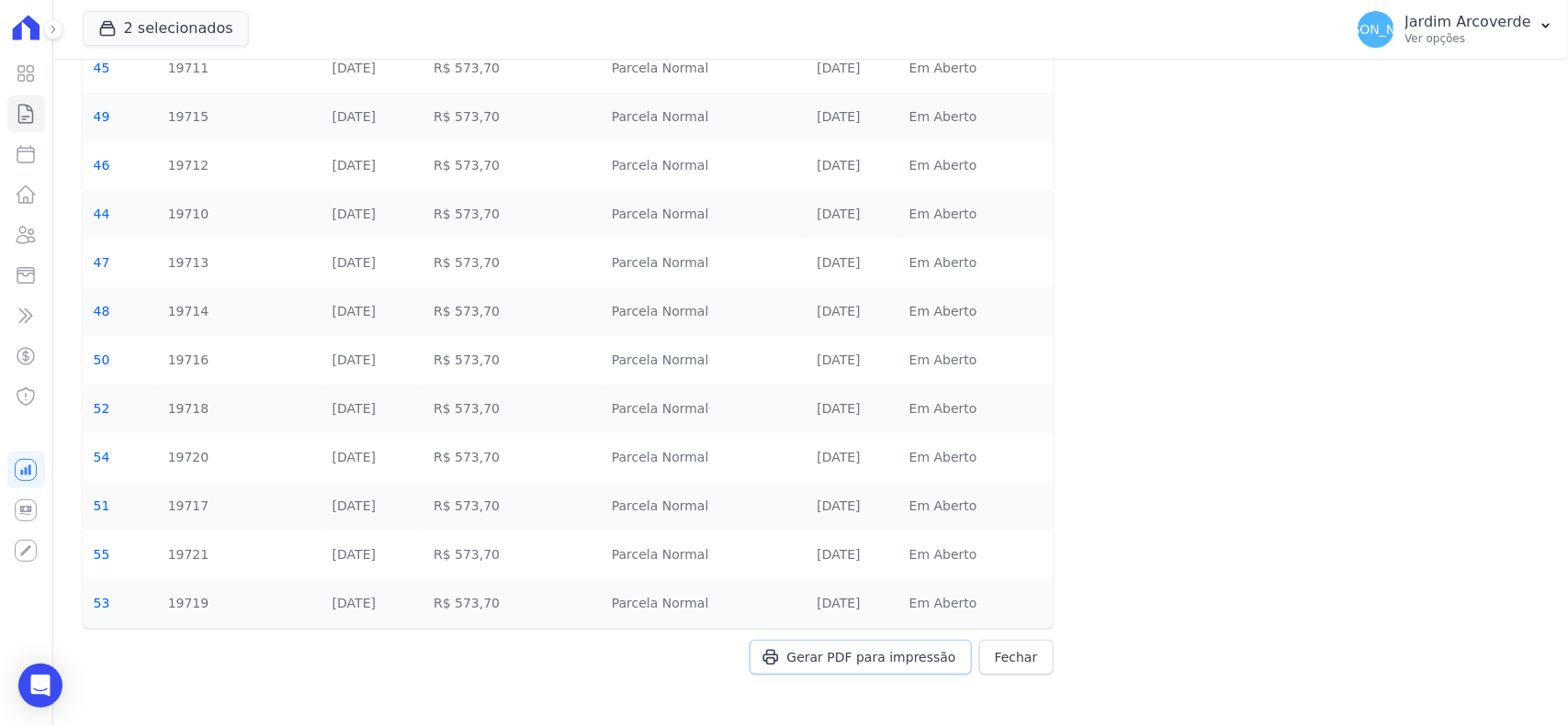
click at [909, 662] on span "Gerar PDF para impressão" at bounding box center [872, 657] width 169 height 18
